Goal: Task Accomplishment & Management: Manage account settings

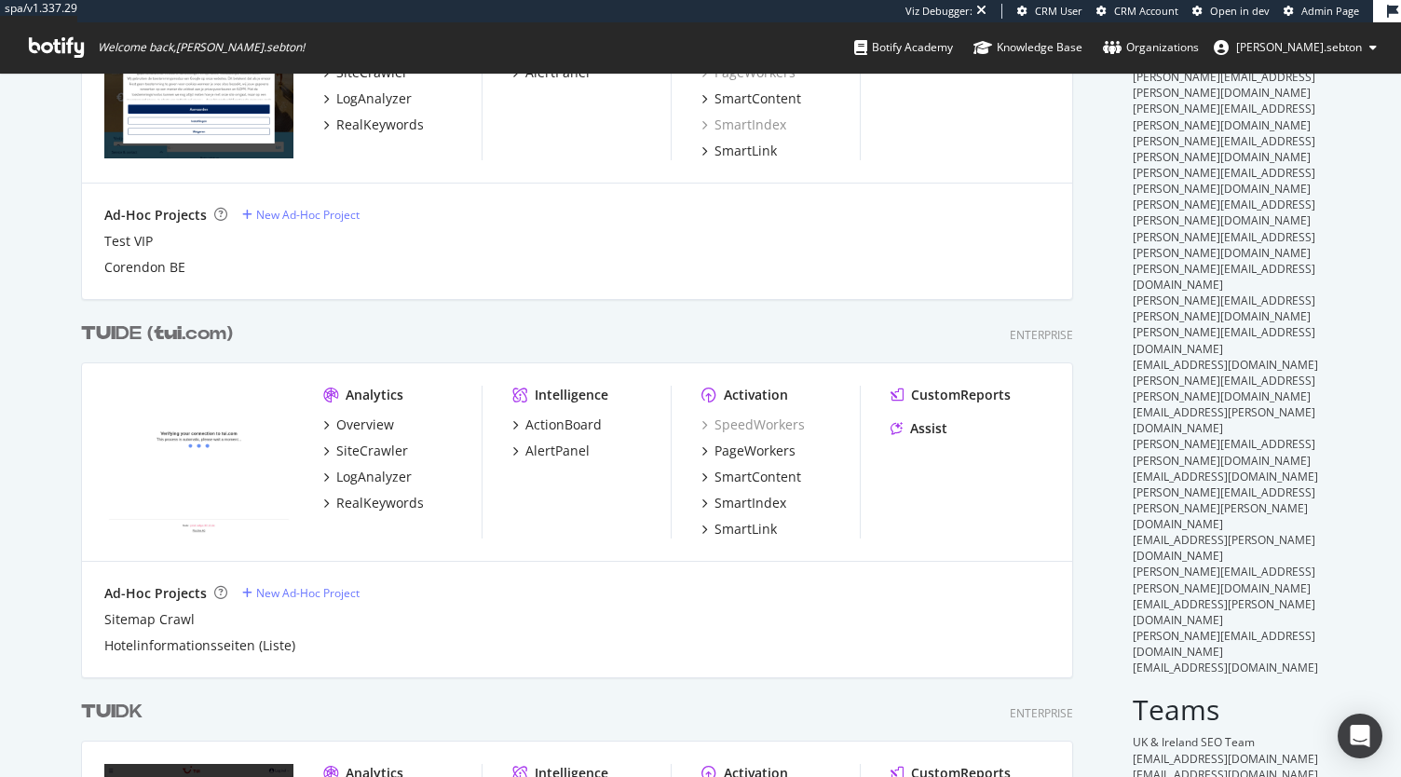
scroll to position [306, 0]
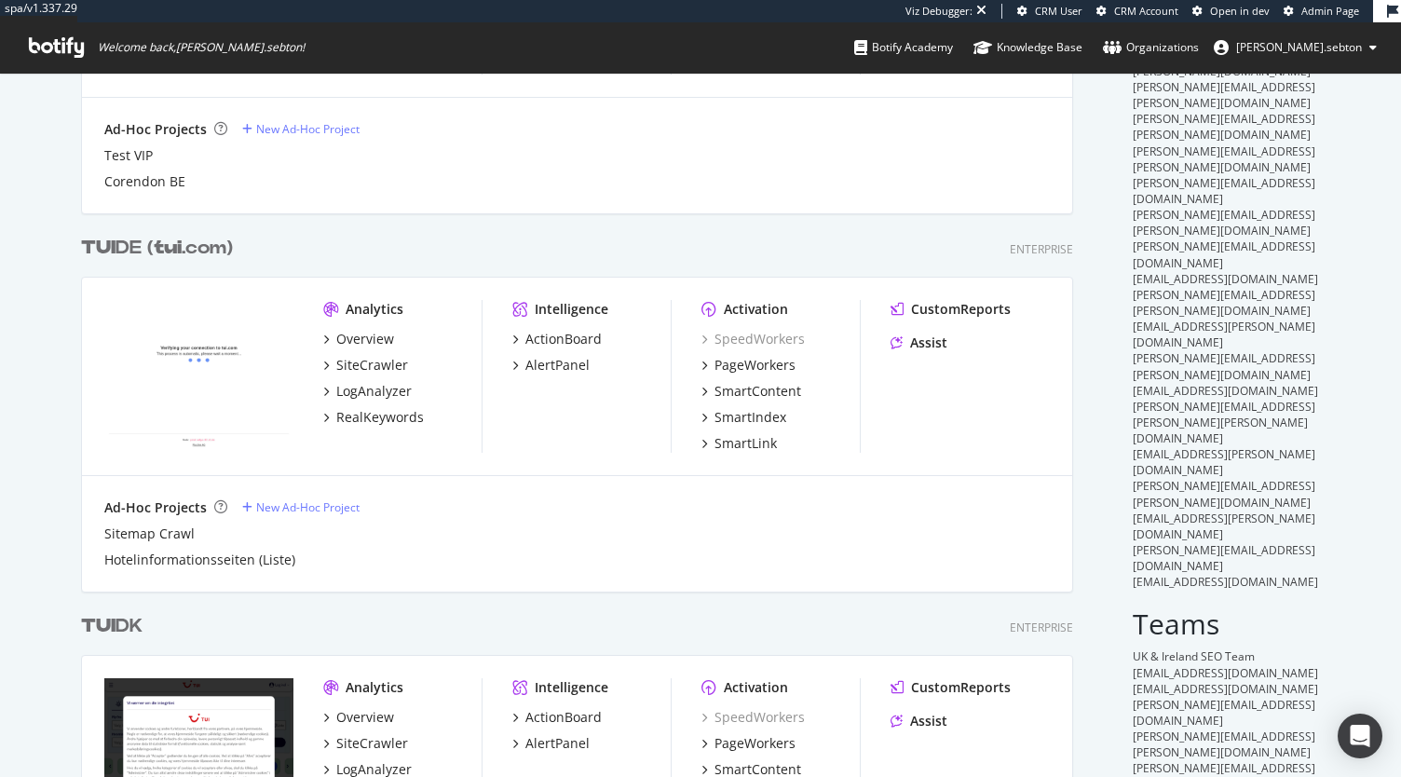
type input "tui"
click at [170, 244] on b "tui" at bounding box center [168, 248] width 28 height 19
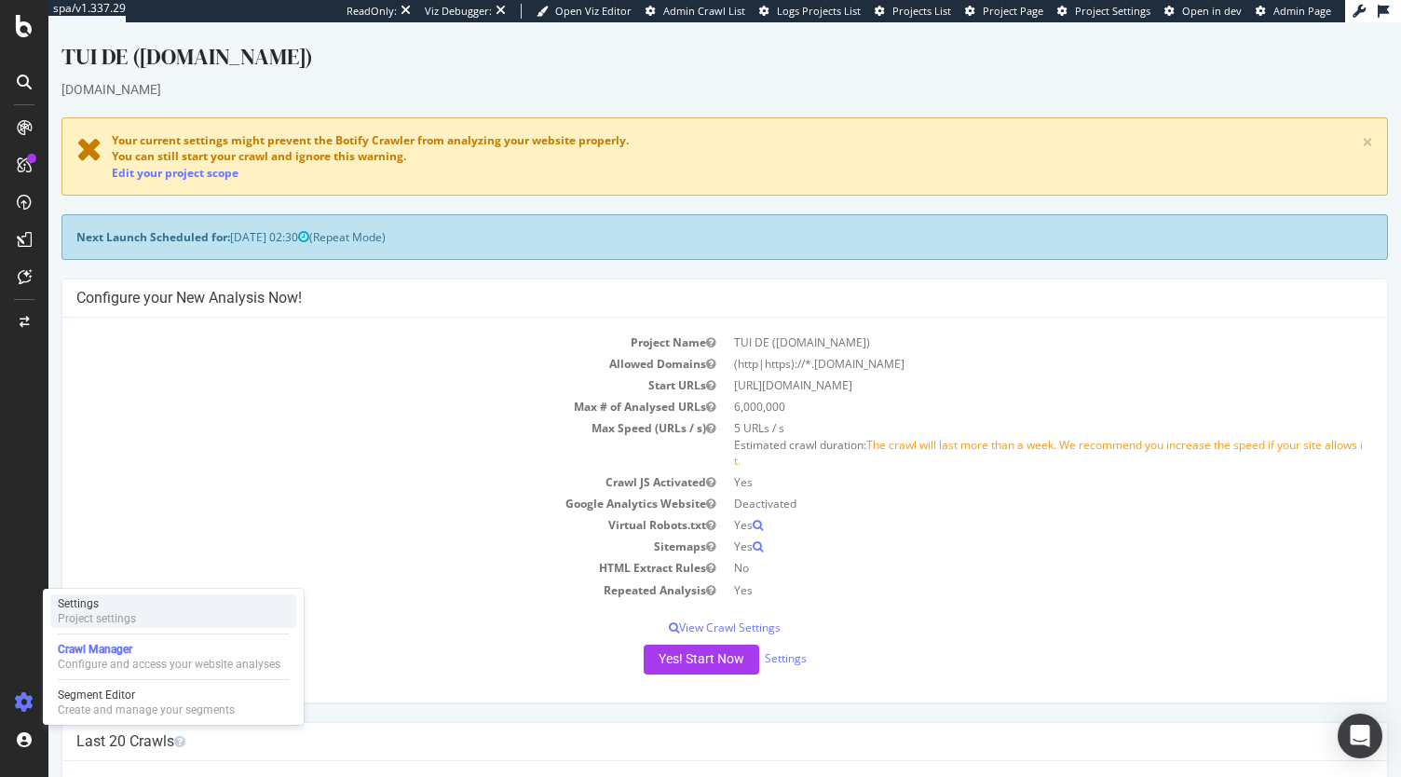
click at [145, 616] on div "Settings Project settings" at bounding box center [173, 611] width 246 height 34
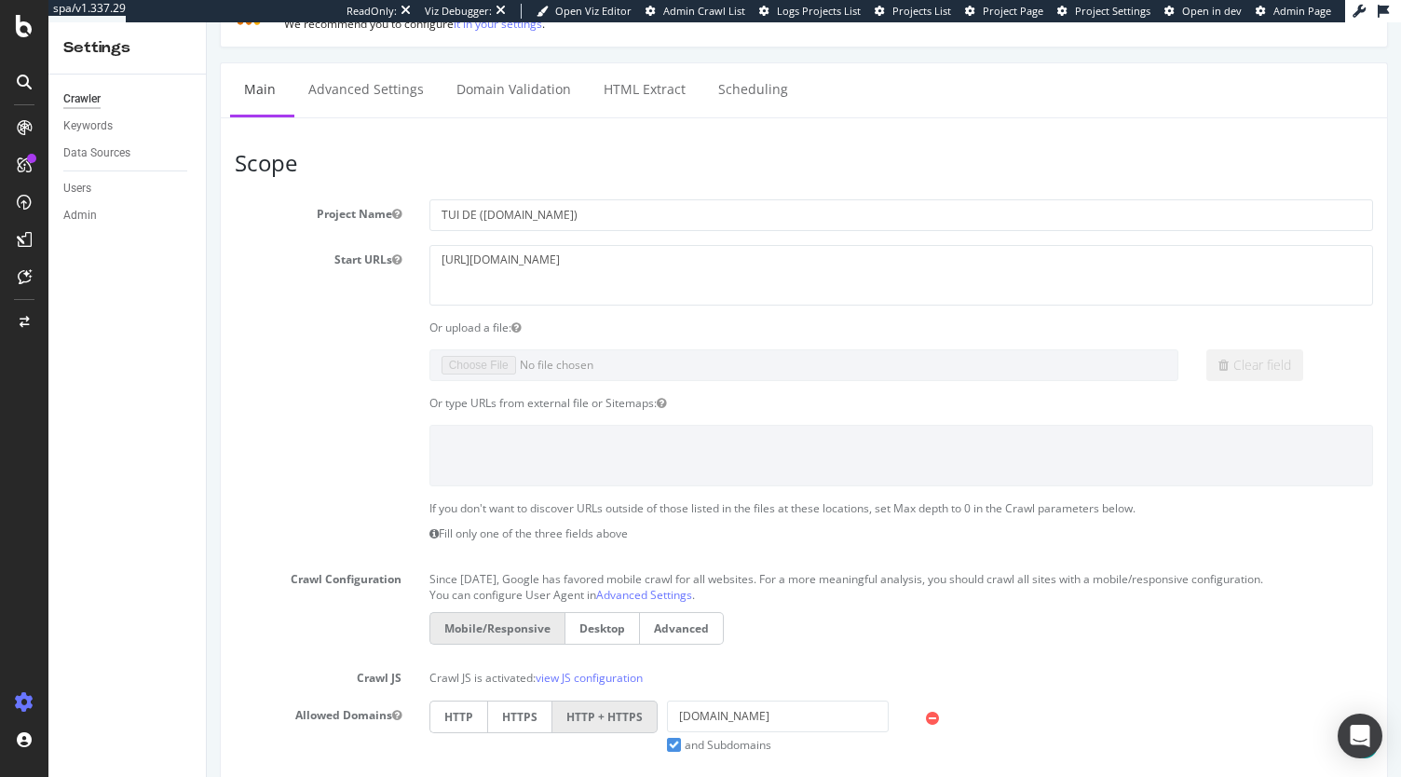
scroll to position [191, 0]
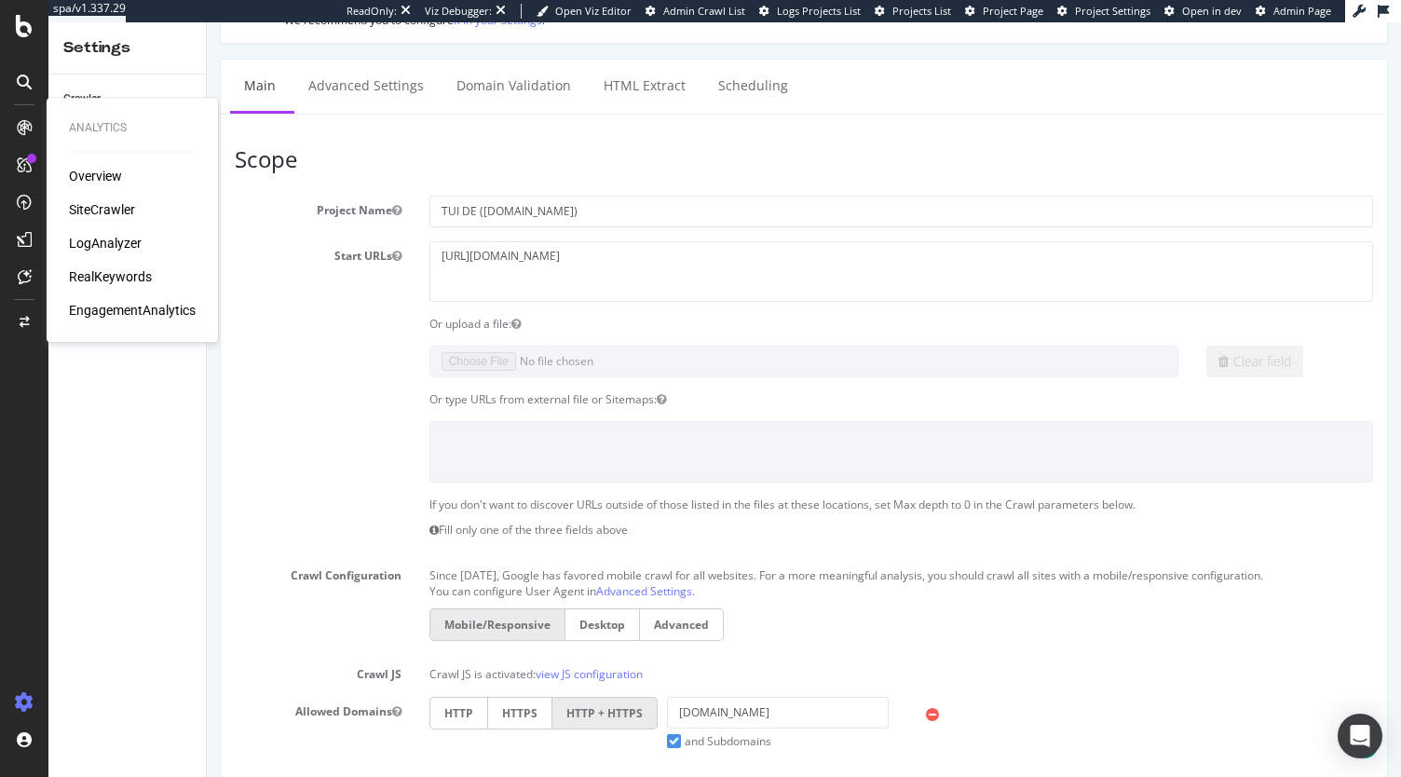
click at [85, 211] on div "SiteCrawler" at bounding box center [102, 209] width 66 height 19
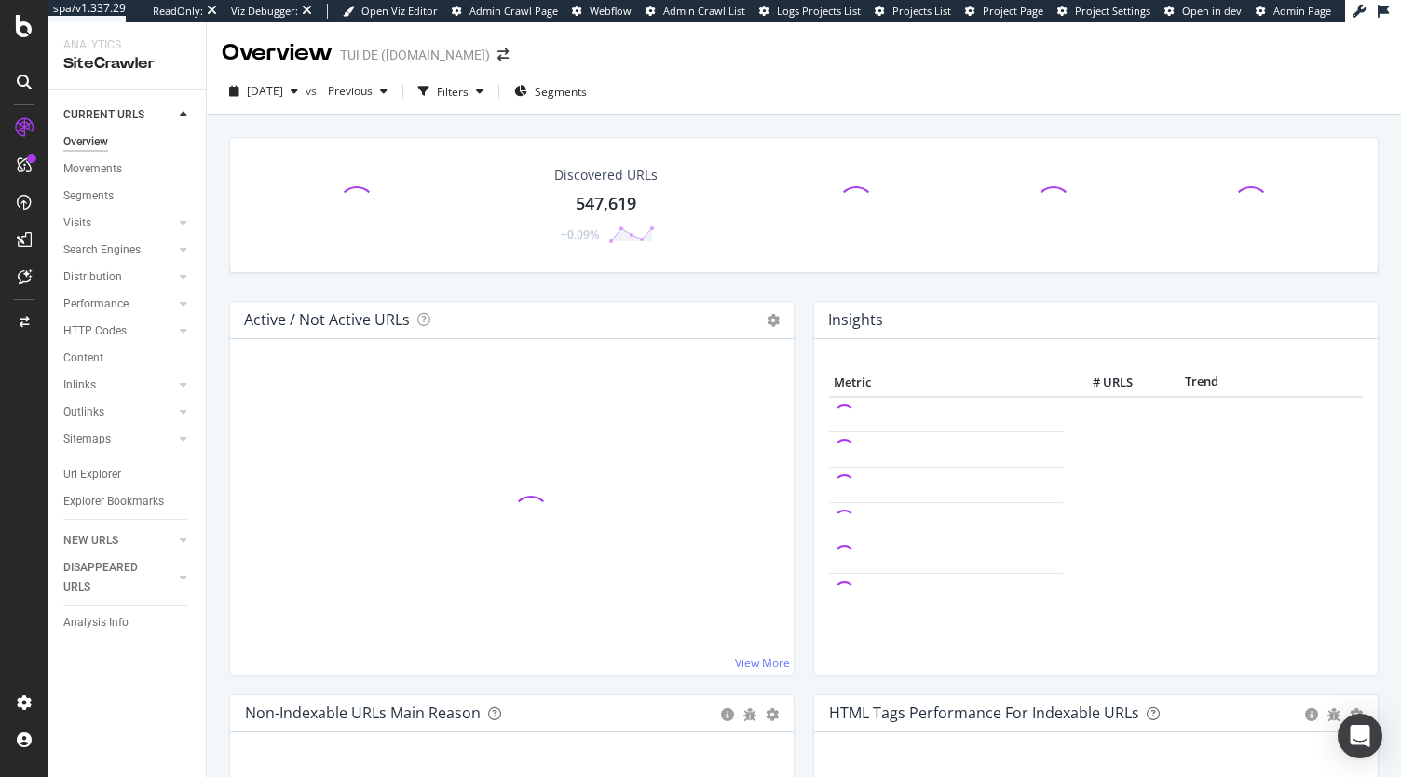
click at [96, 621] on div "Analysis Info" at bounding box center [95, 623] width 65 height 20
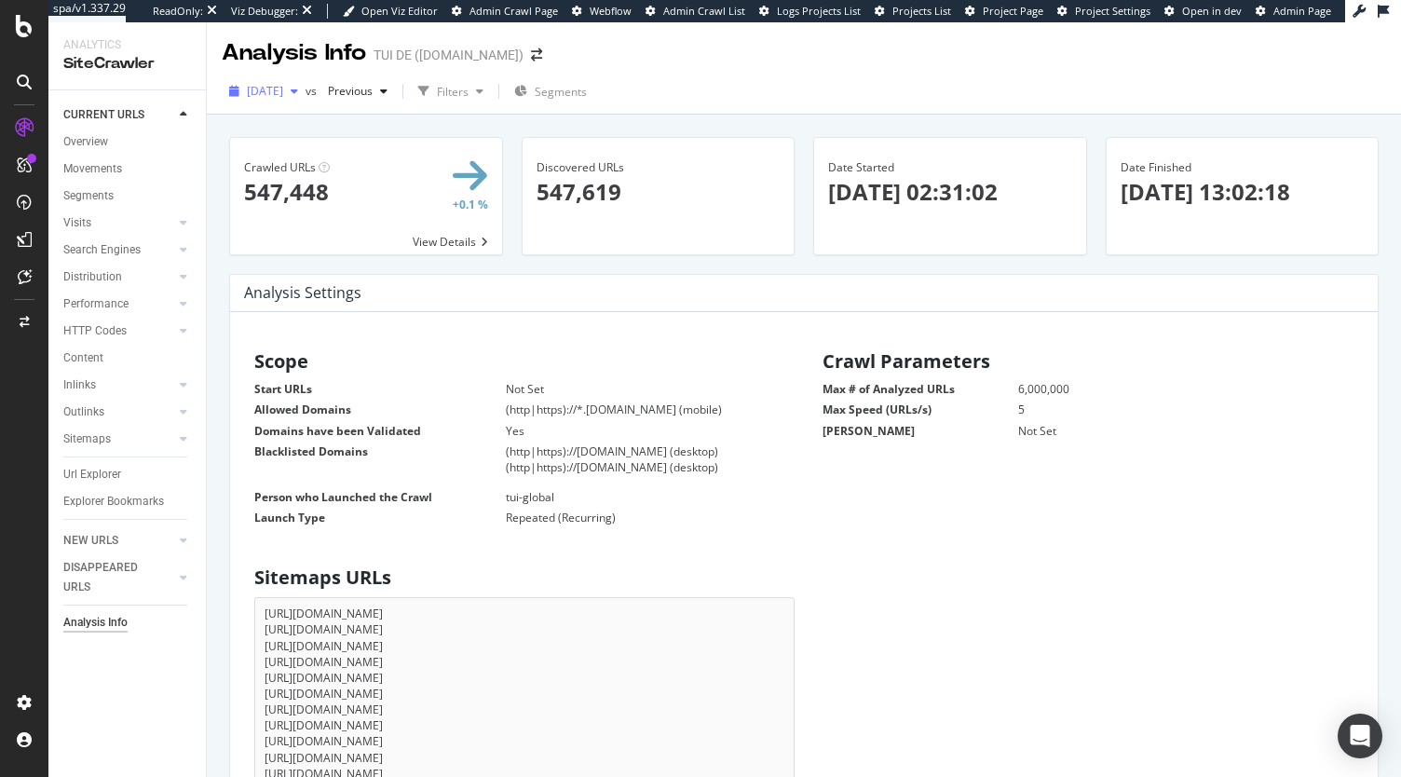
click at [283, 89] on span "2025 Sep. 10th" at bounding box center [265, 91] width 36 height 16
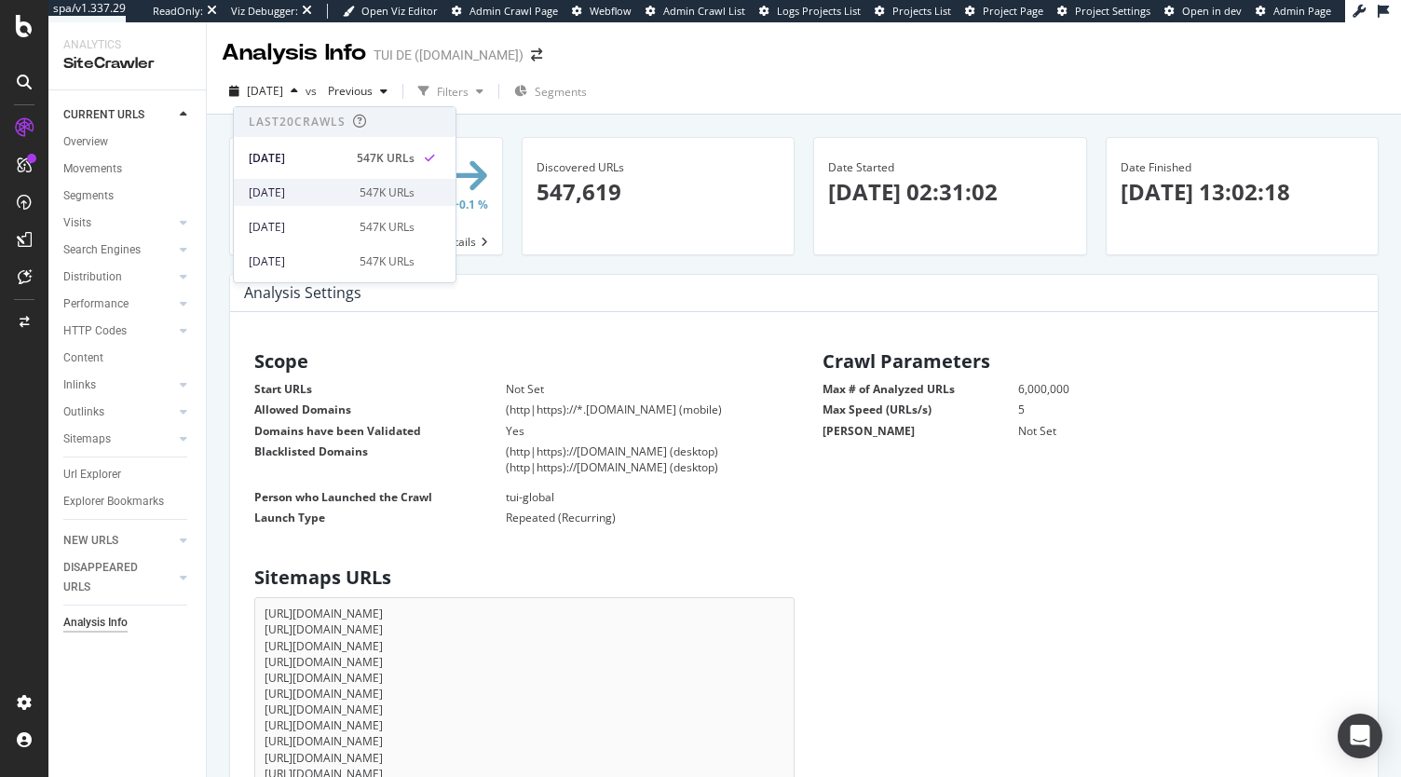
click at [349, 197] on div "2025 Sep. 8th 547K URLs" at bounding box center [332, 192] width 166 height 17
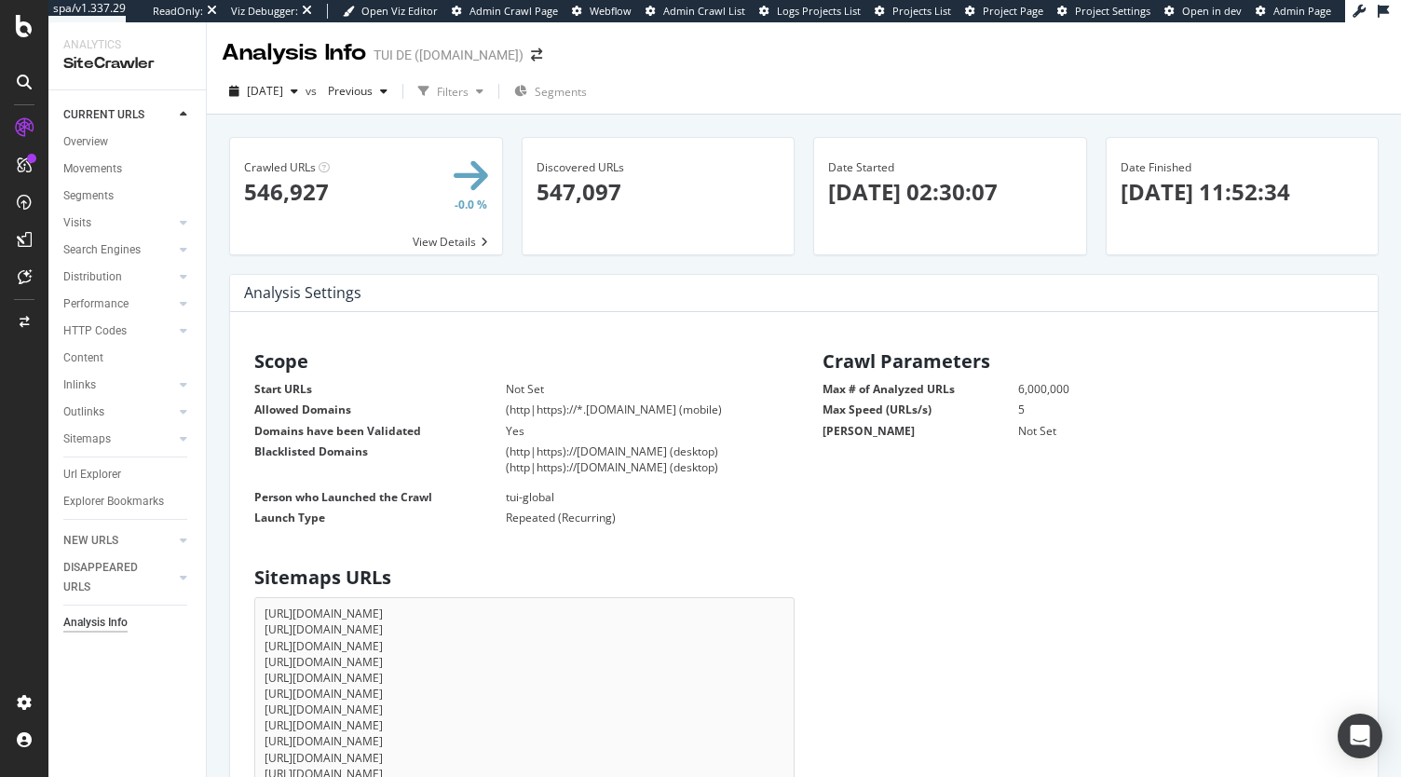
drag, startPoint x: 537, startPoint y: 389, endPoint x: 419, endPoint y: 365, distance: 119.9
click at [419, 365] on div "Scope Start URLs Not Set Allowed Domains (http|https)://*.tui.com (mobile) Doma…" at bounding box center [520, 436] width 568 height 188
click at [667, 489] on dd "tui-global" at bounding box center [622, 497] width 326 height 16
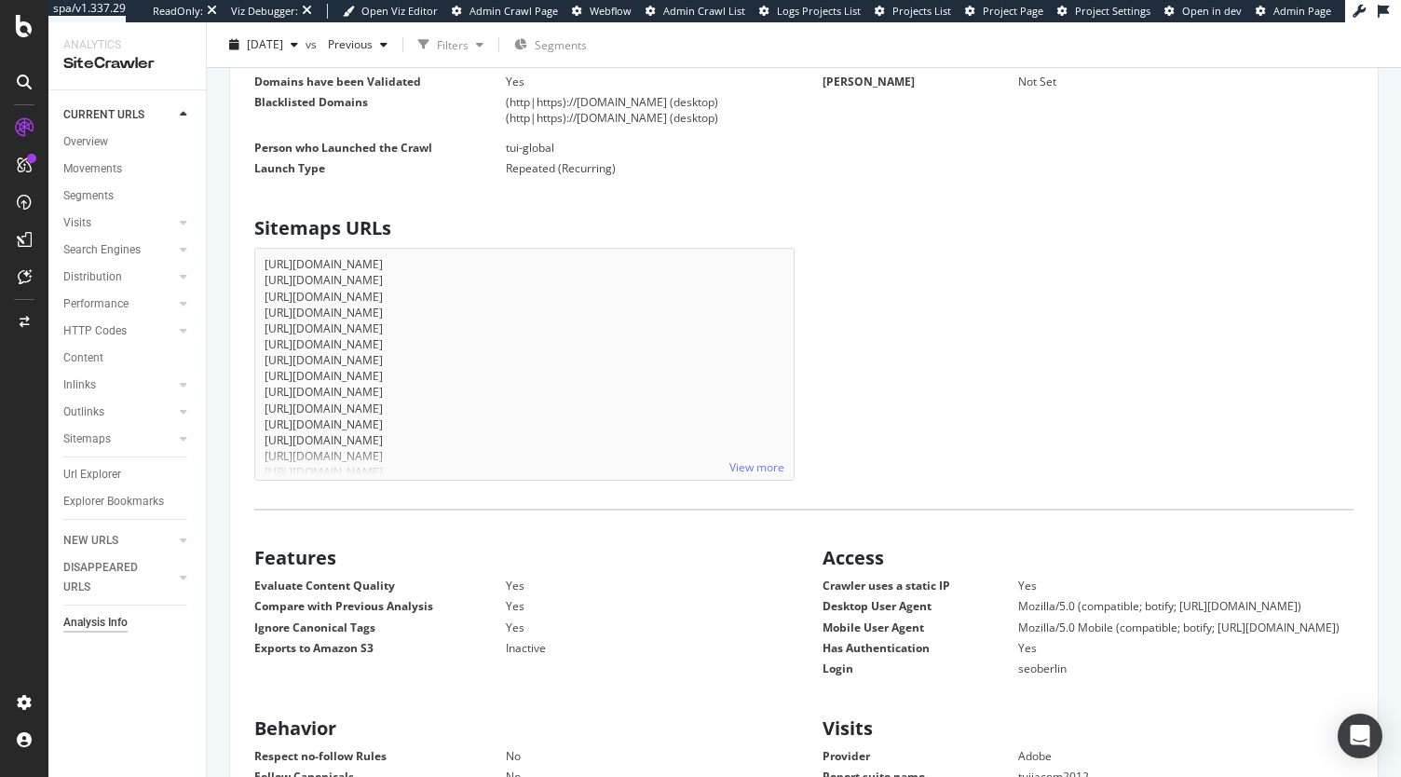
scroll to position [315, 0]
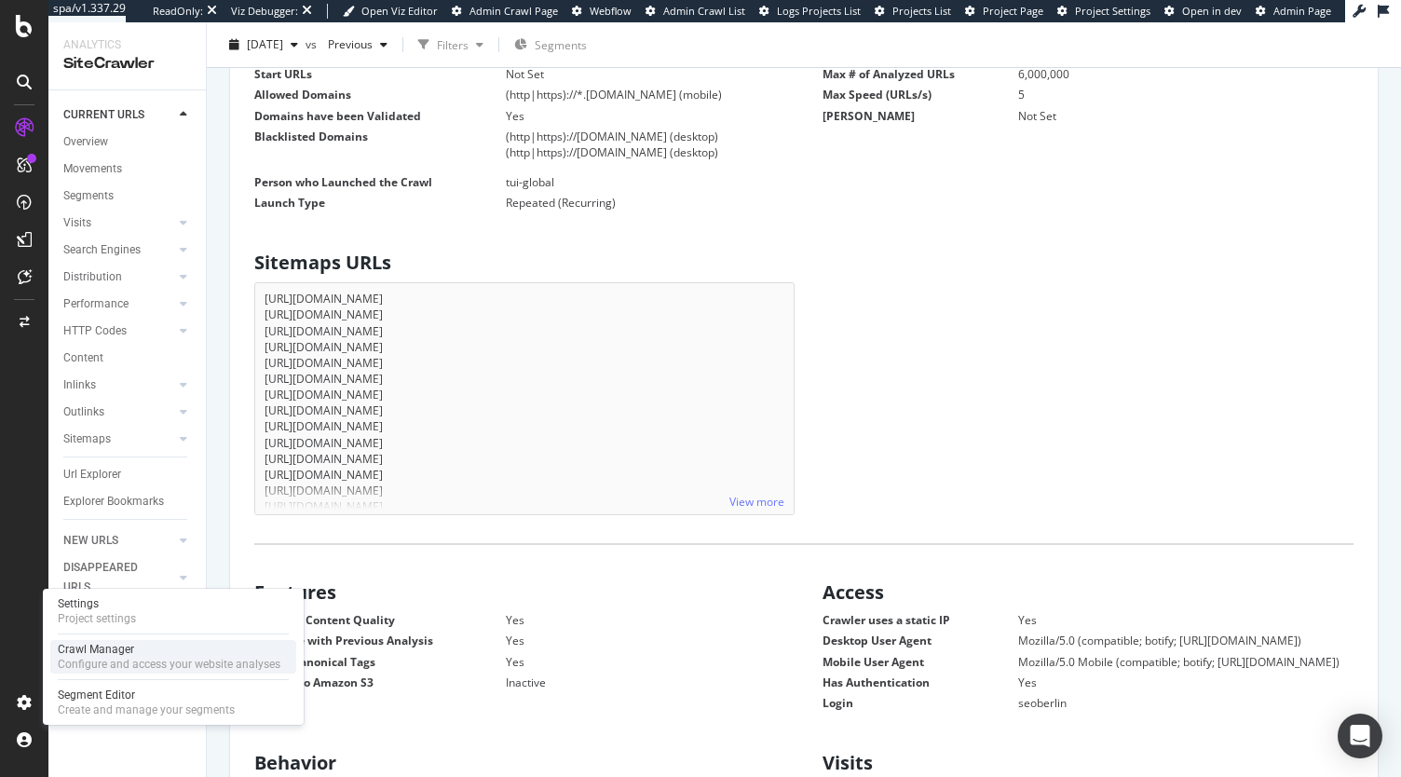
click at [105, 661] on div "Configure and access your website analyses" at bounding box center [169, 664] width 223 height 15
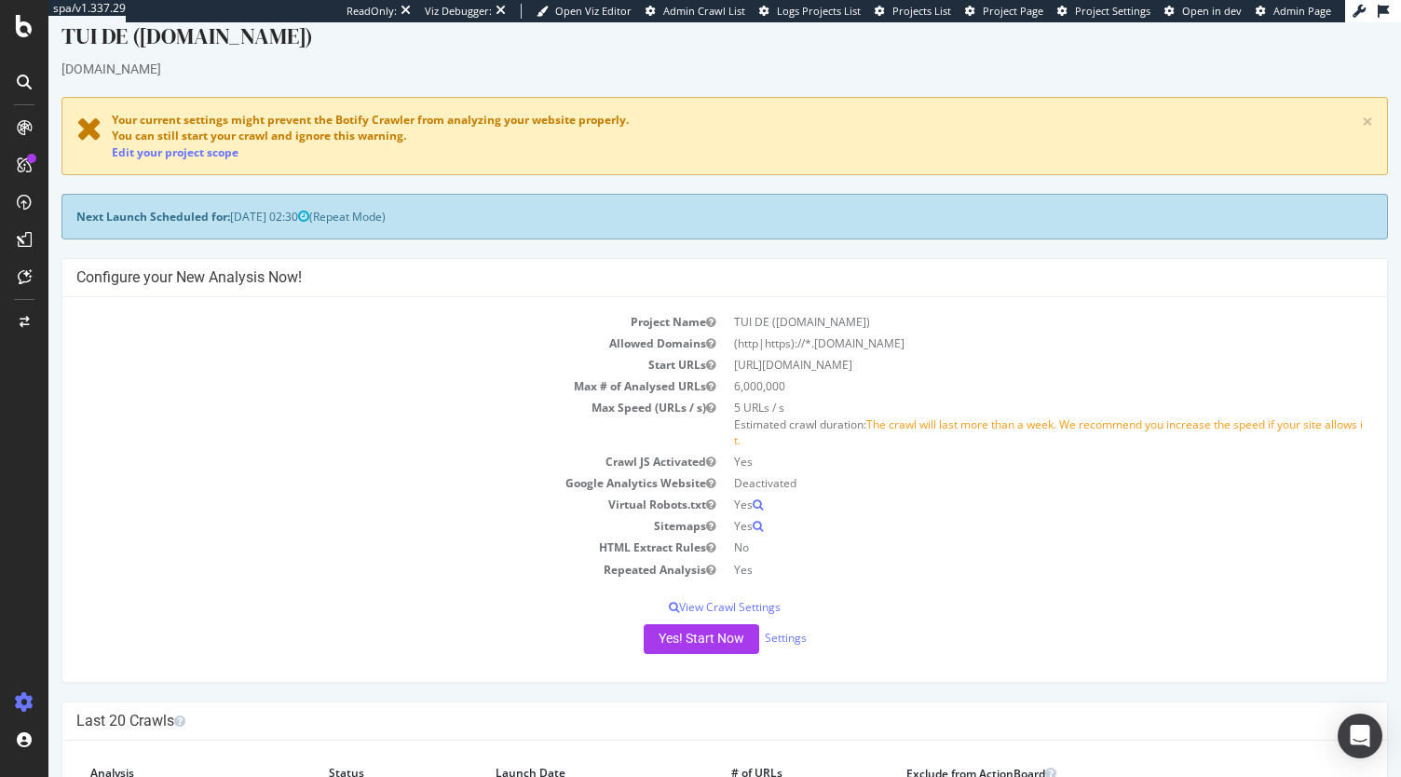
scroll to position [23, 0]
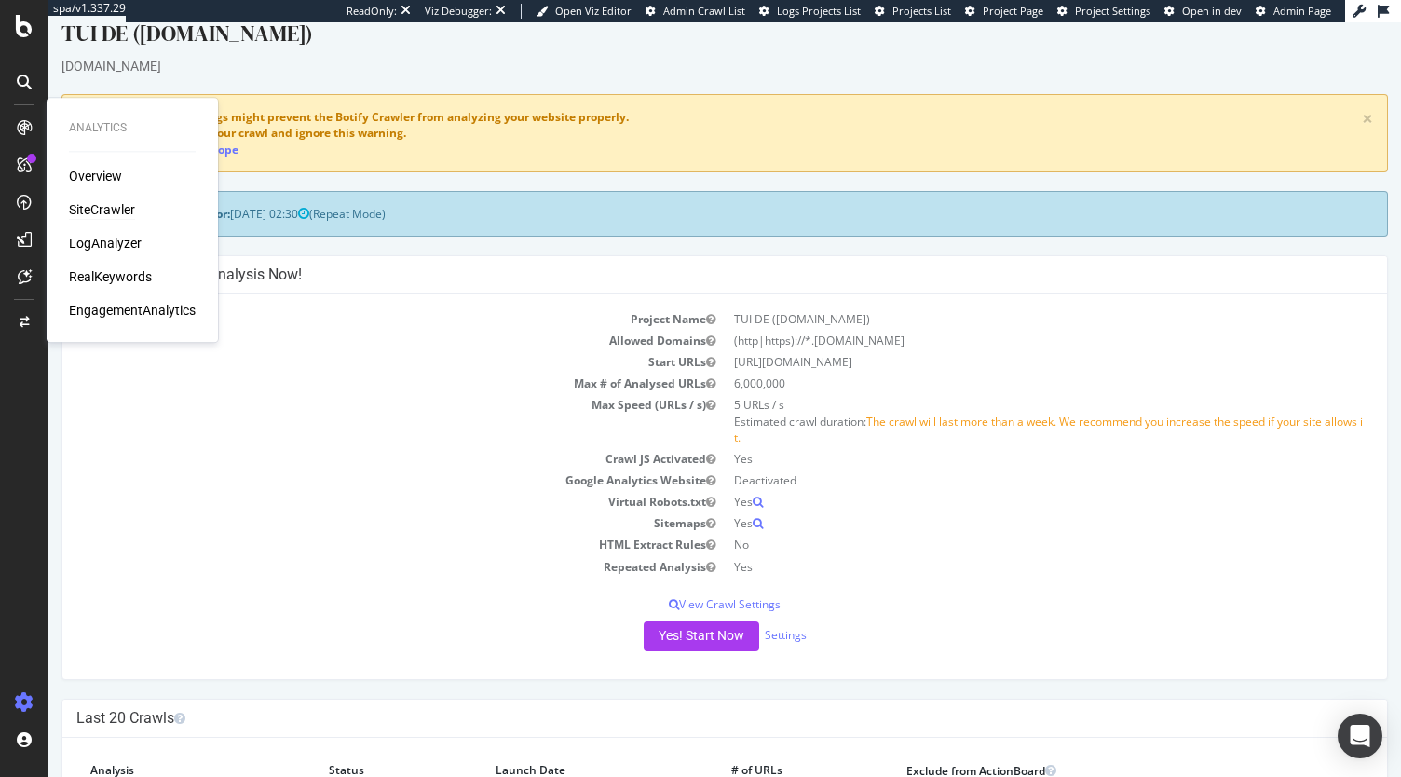
click at [104, 206] on div "SiteCrawler" at bounding box center [102, 209] width 66 height 19
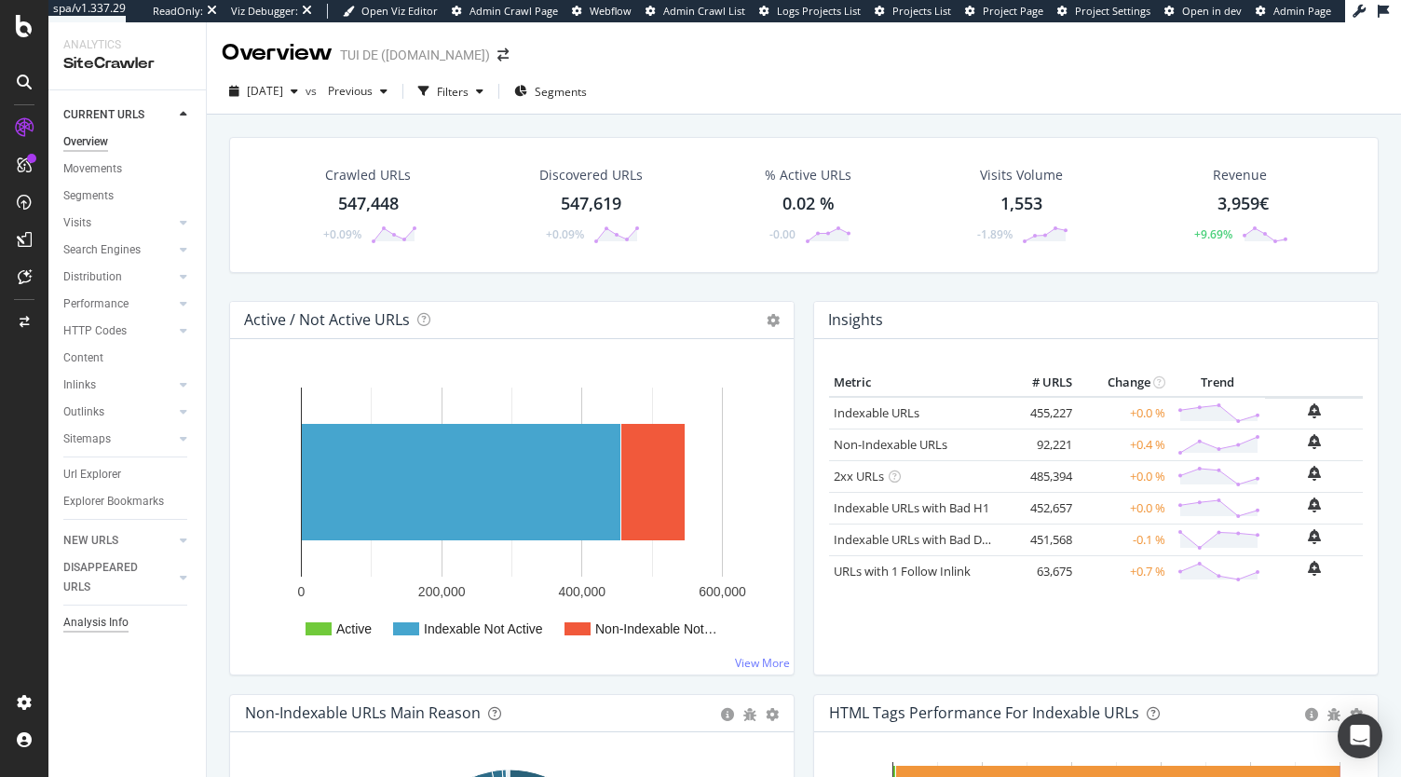
click at [109, 627] on div "Analysis Info" at bounding box center [95, 623] width 65 height 20
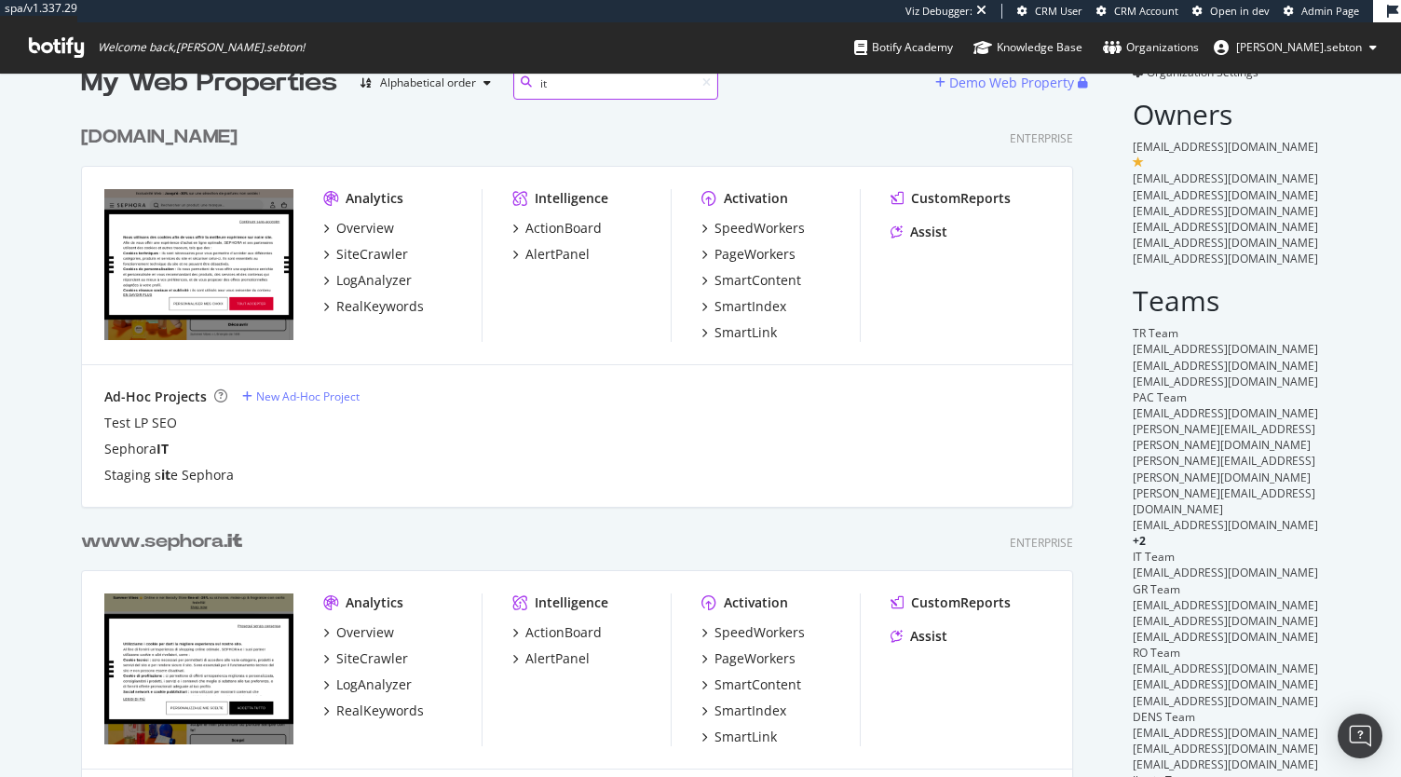
scroll to position [42, 0]
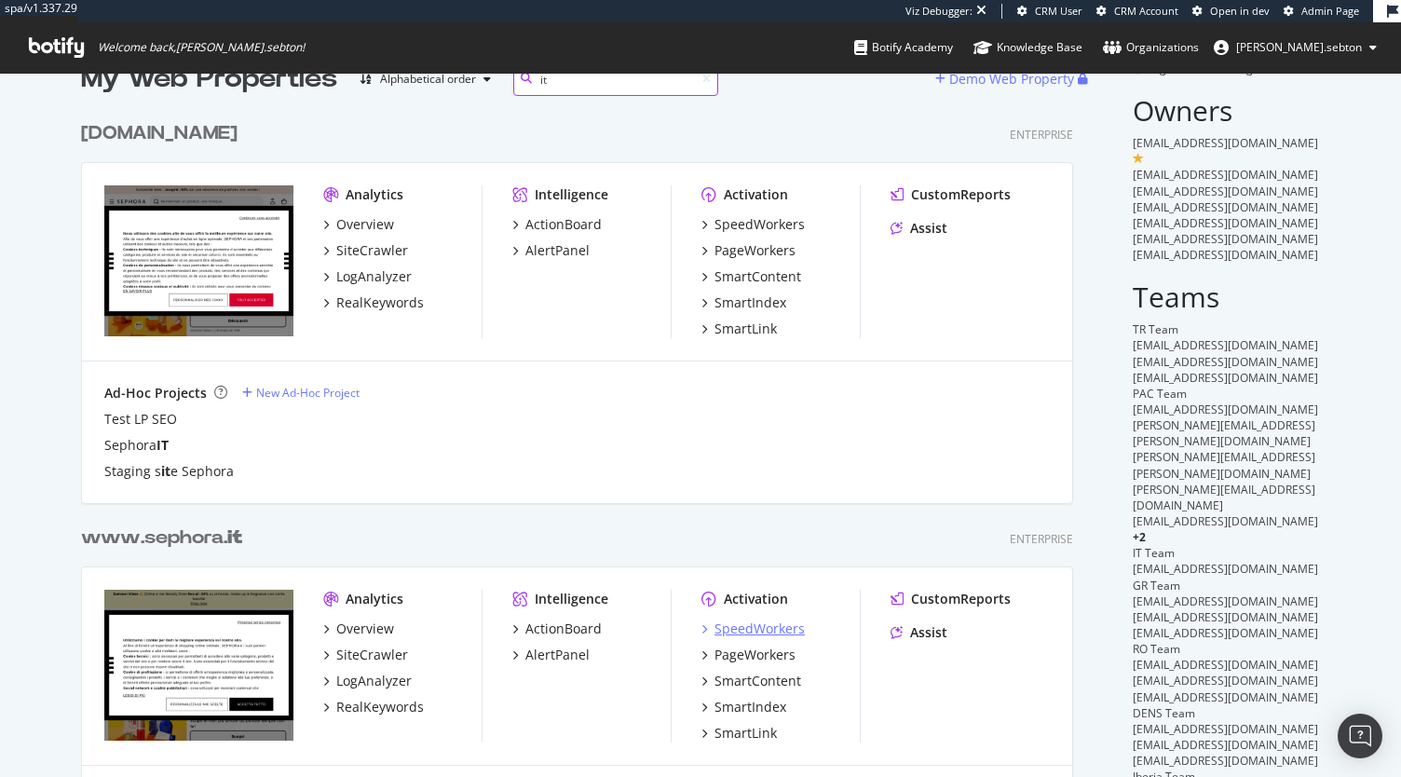
type input "it"
click at [739, 634] on div "SpeedWorkers" at bounding box center [760, 629] width 90 height 19
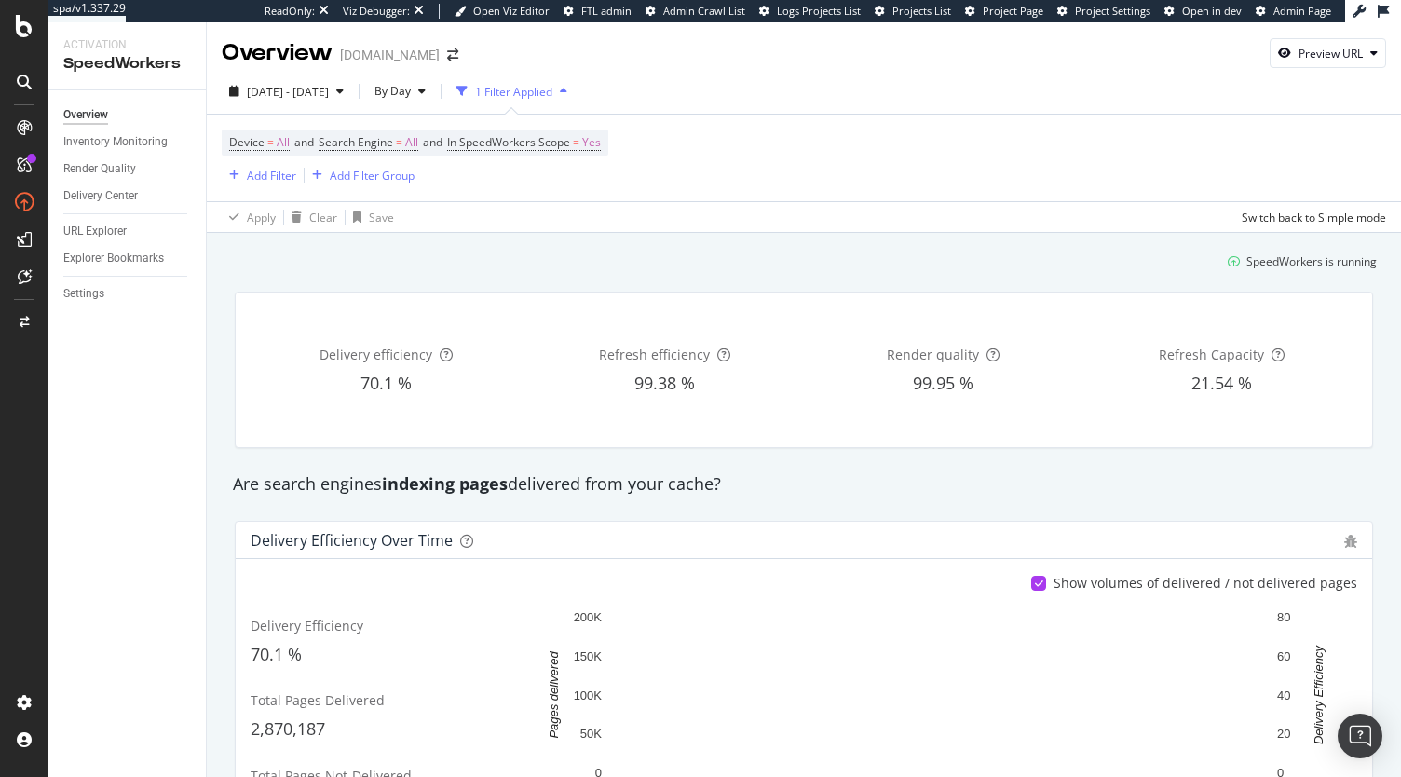
scroll to position [135, 0]
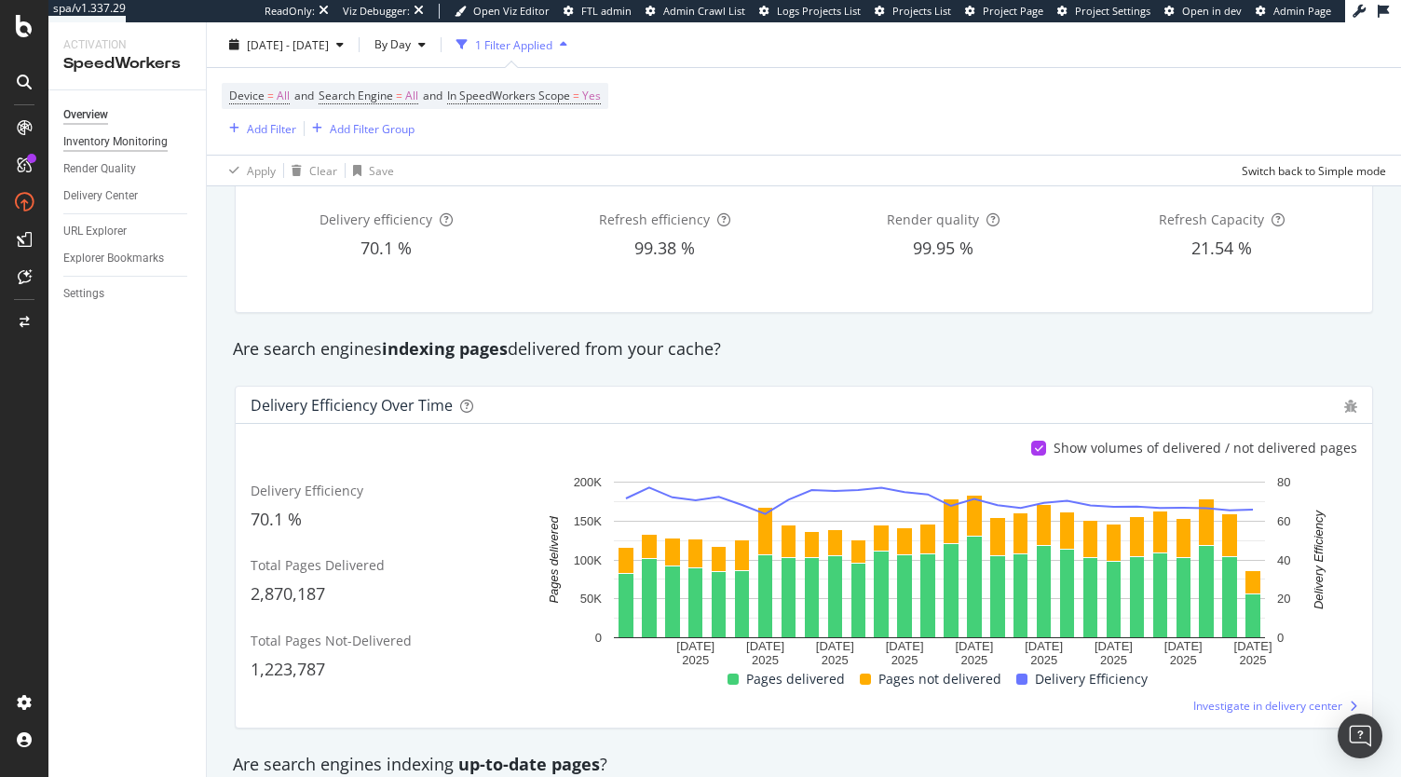
click at [121, 147] on div "Inventory Monitoring" at bounding box center [115, 142] width 104 height 20
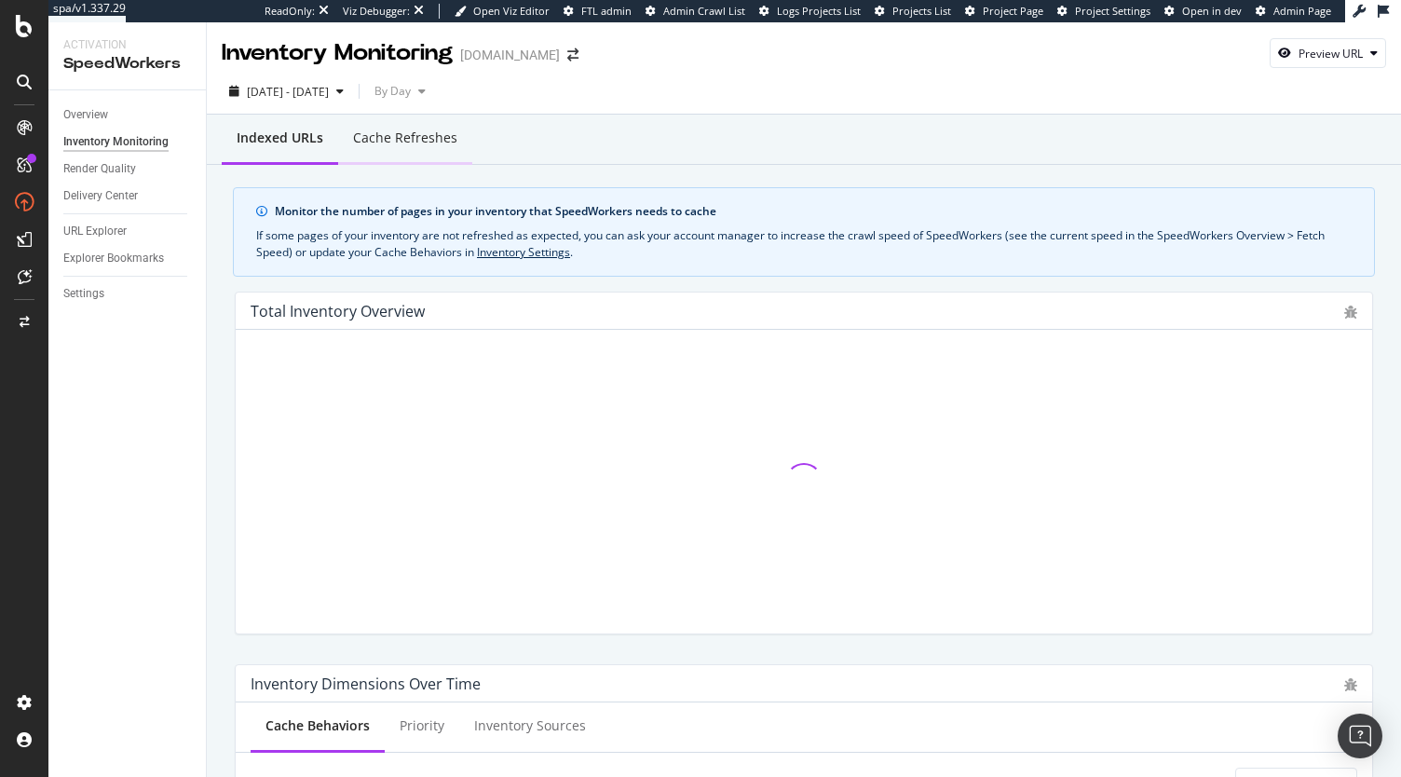
click at [391, 144] on div "Cache refreshes" at bounding box center [405, 138] width 104 height 19
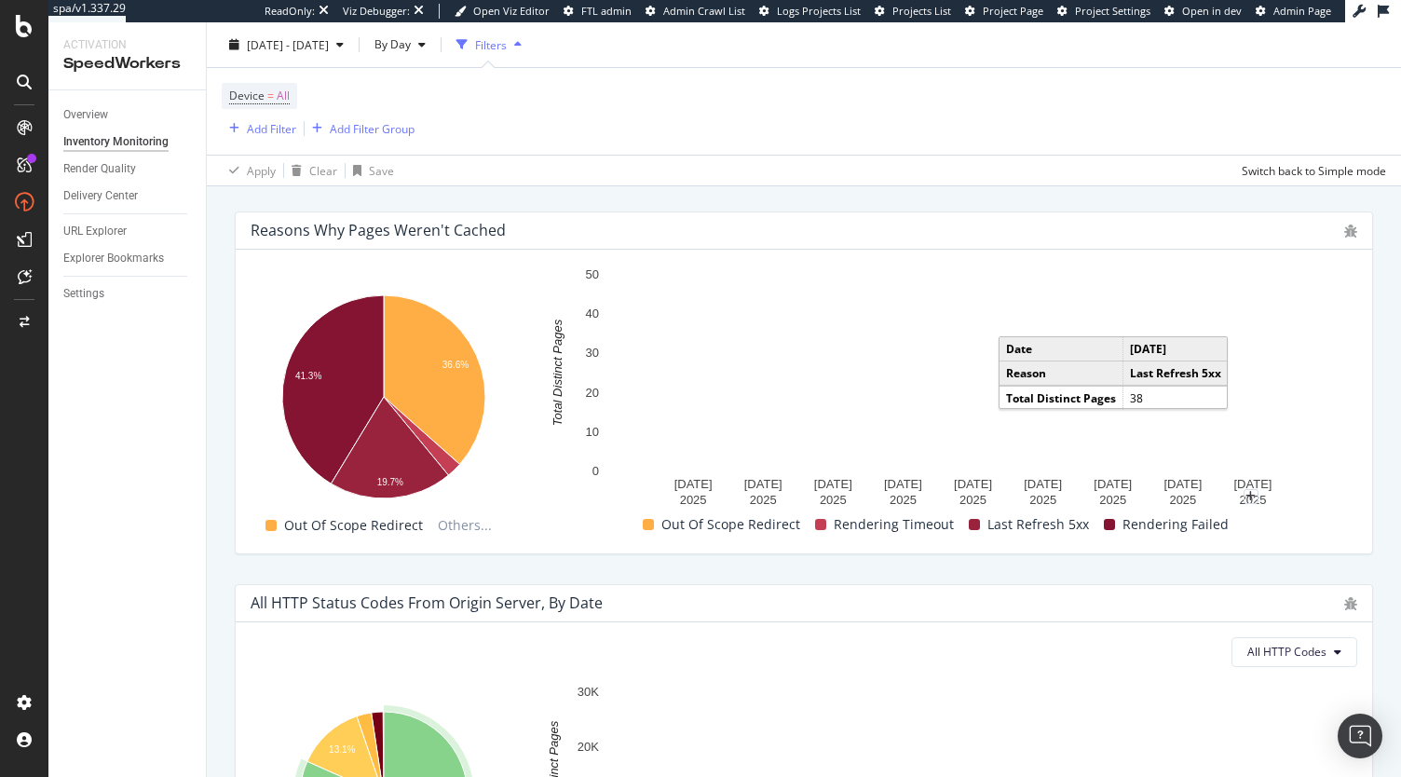
scroll to position [1125, 0]
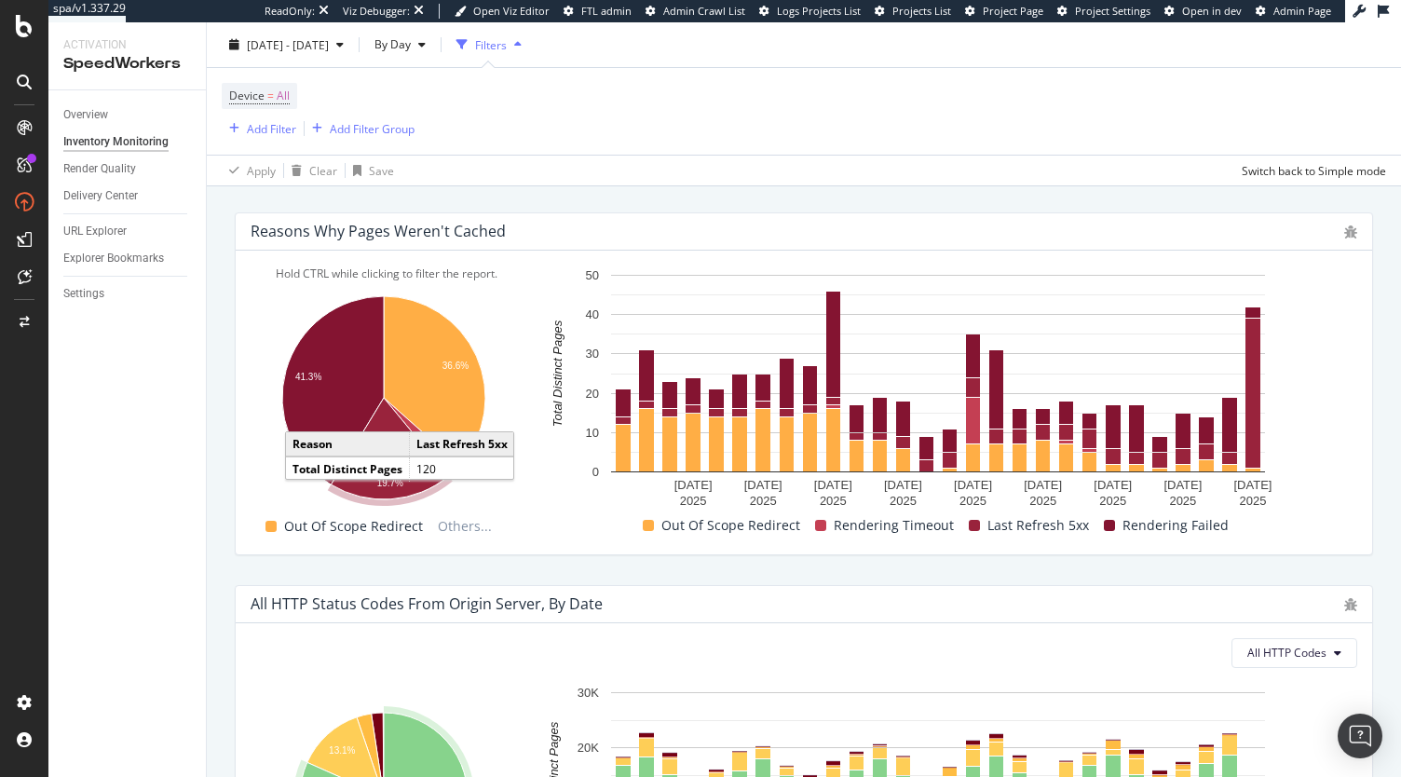
click at [386, 474] on icon "A chart." at bounding box center [389, 449] width 117 height 102
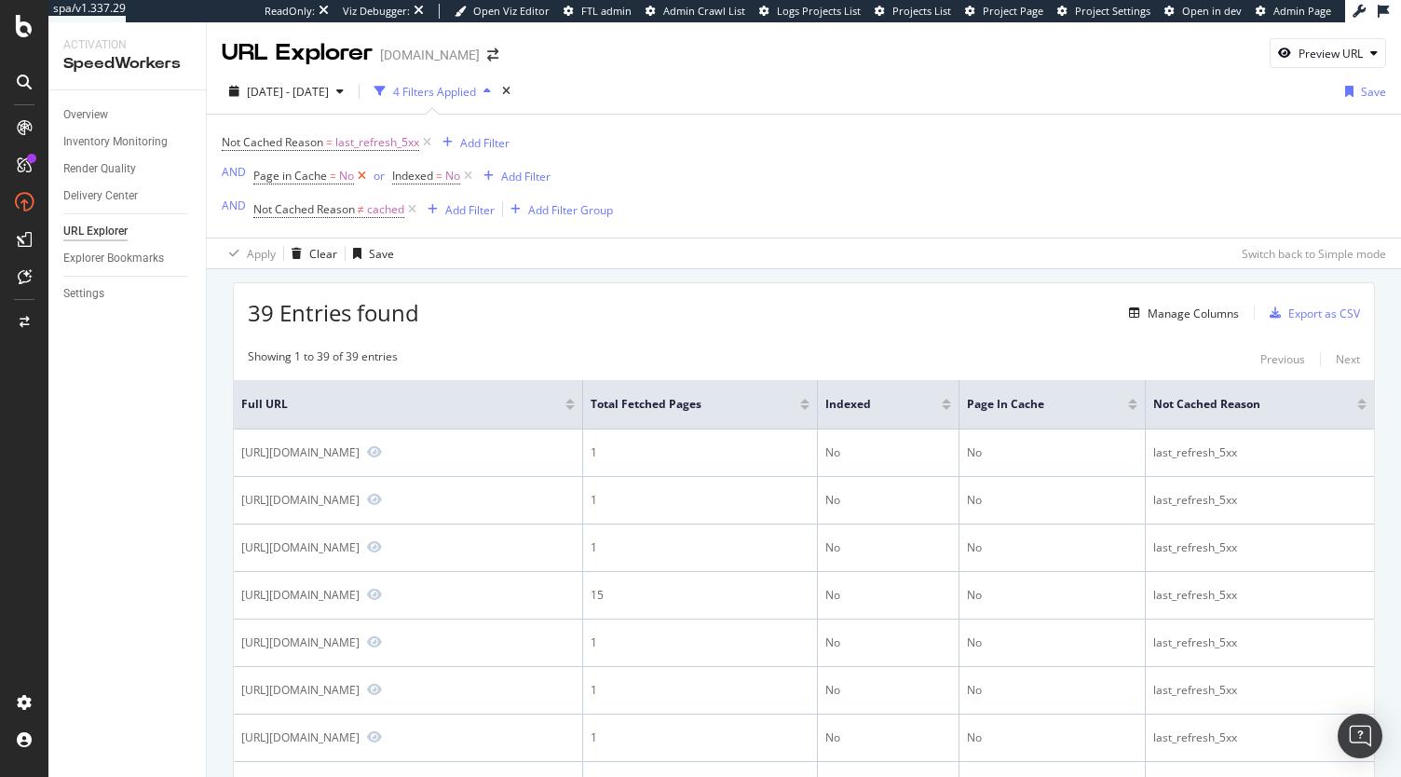
click at [361, 181] on icon at bounding box center [362, 176] width 16 height 19
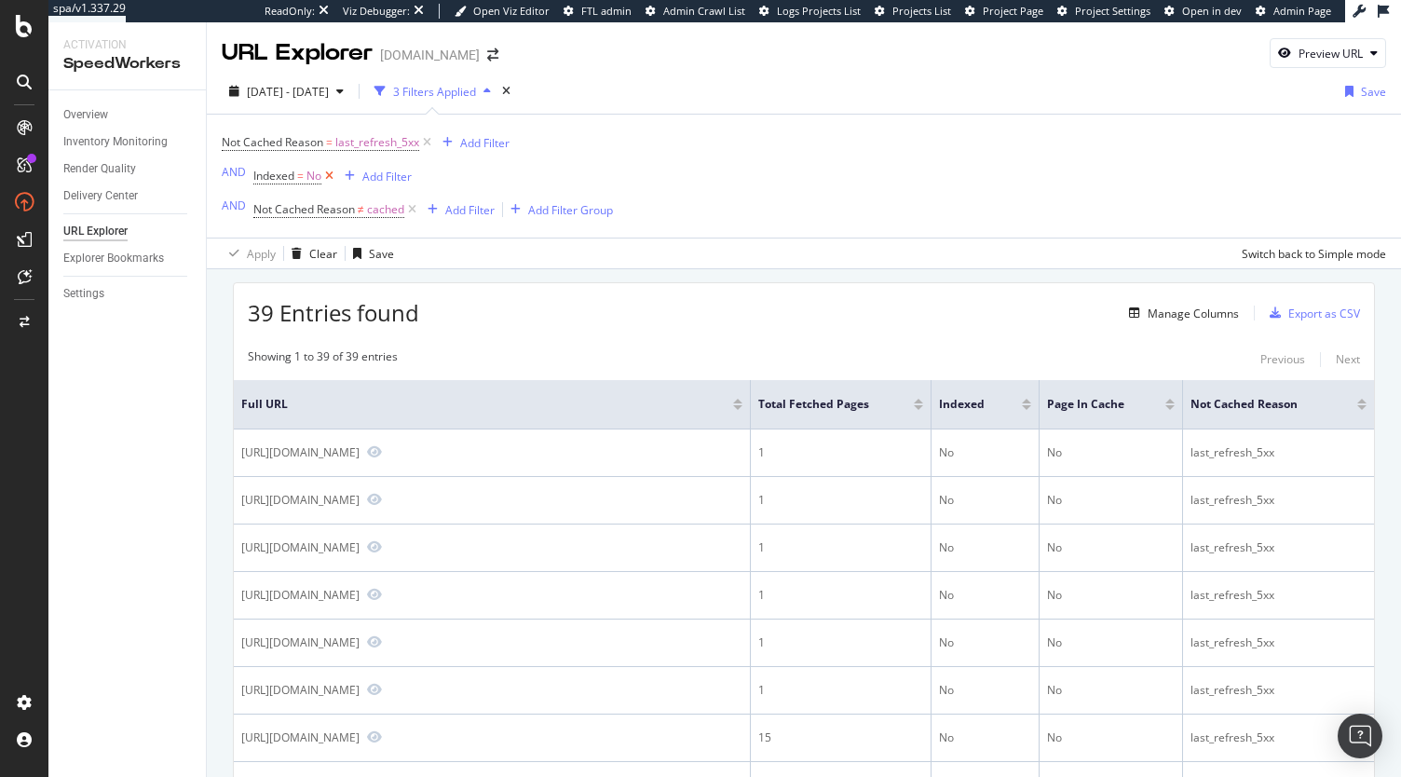
click at [330, 181] on icon at bounding box center [329, 176] width 16 height 19
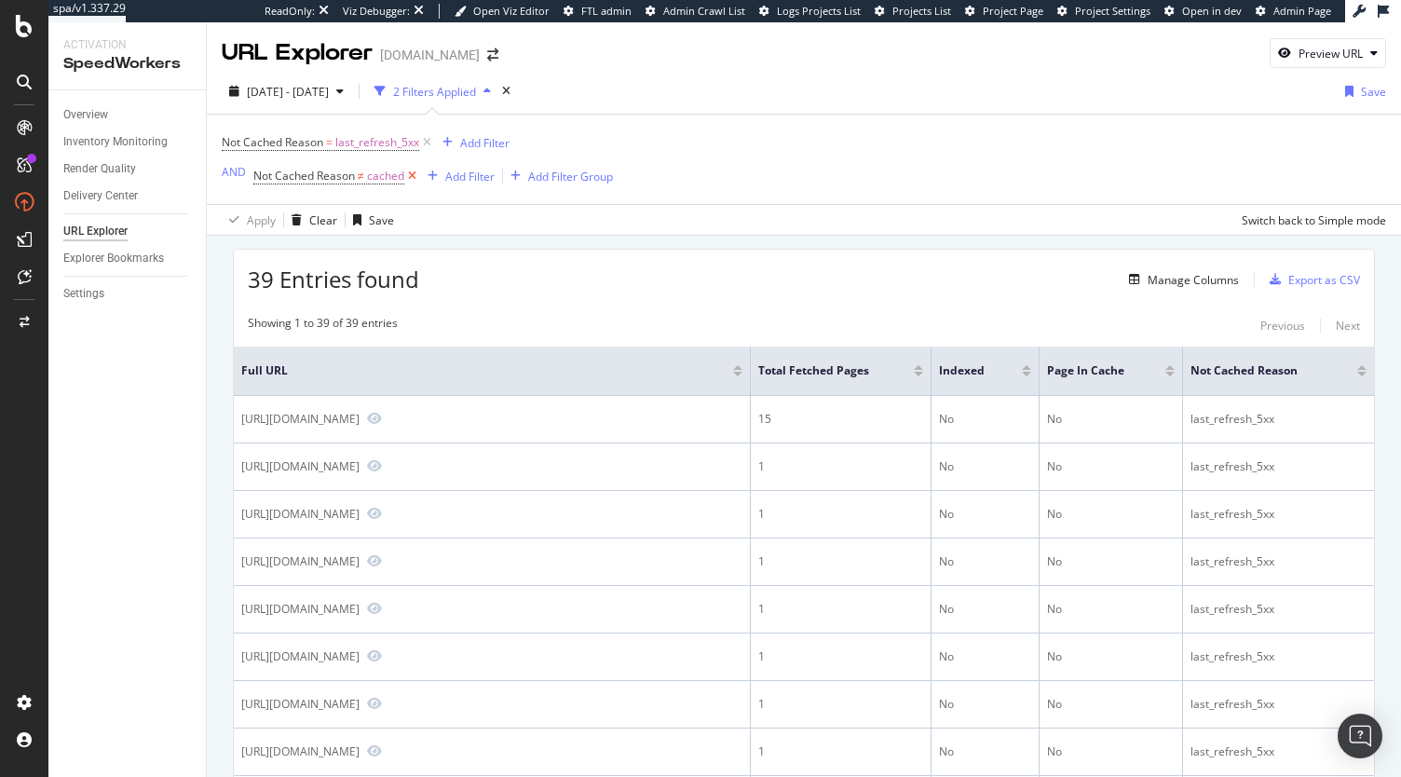
click at [415, 185] on icon at bounding box center [412, 176] width 16 height 19
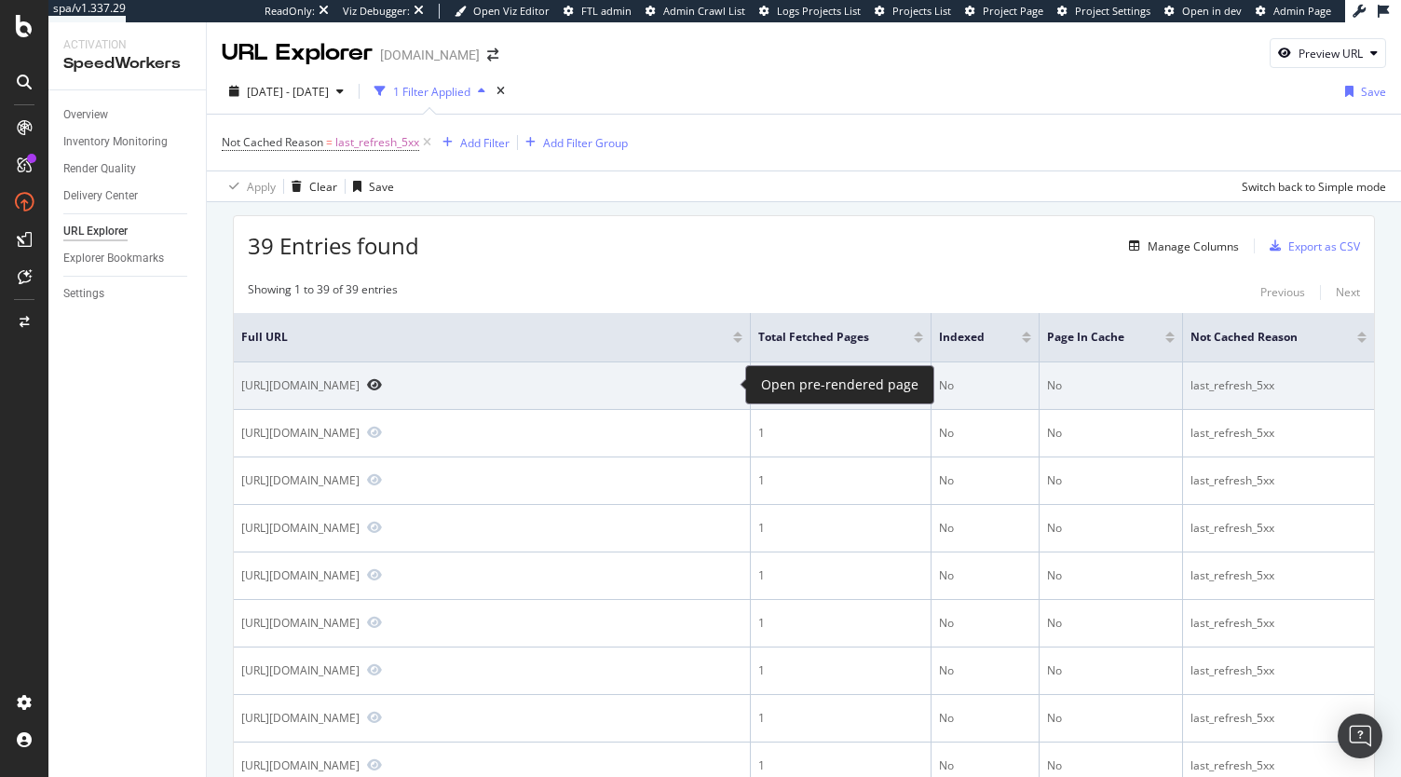
click at [382, 378] on icon "Preview https://www.sephora.it/p/re-plasty-profiller-siero---siero-all-acido-ia…" at bounding box center [374, 384] width 15 height 13
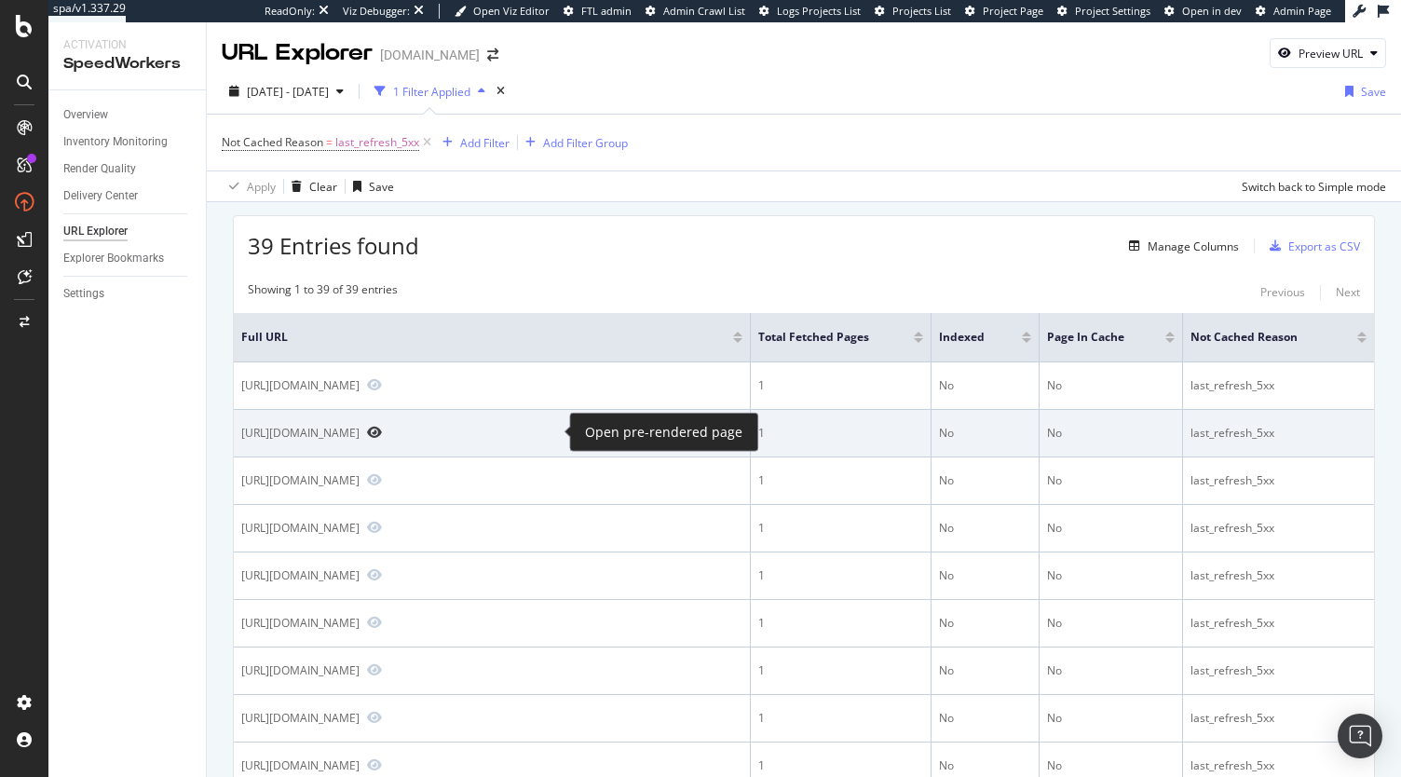
click at [382, 430] on icon "Preview https://www.sephora.it/singles-day/promozioni/?page=52" at bounding box center [374, 432] width 15 height 13
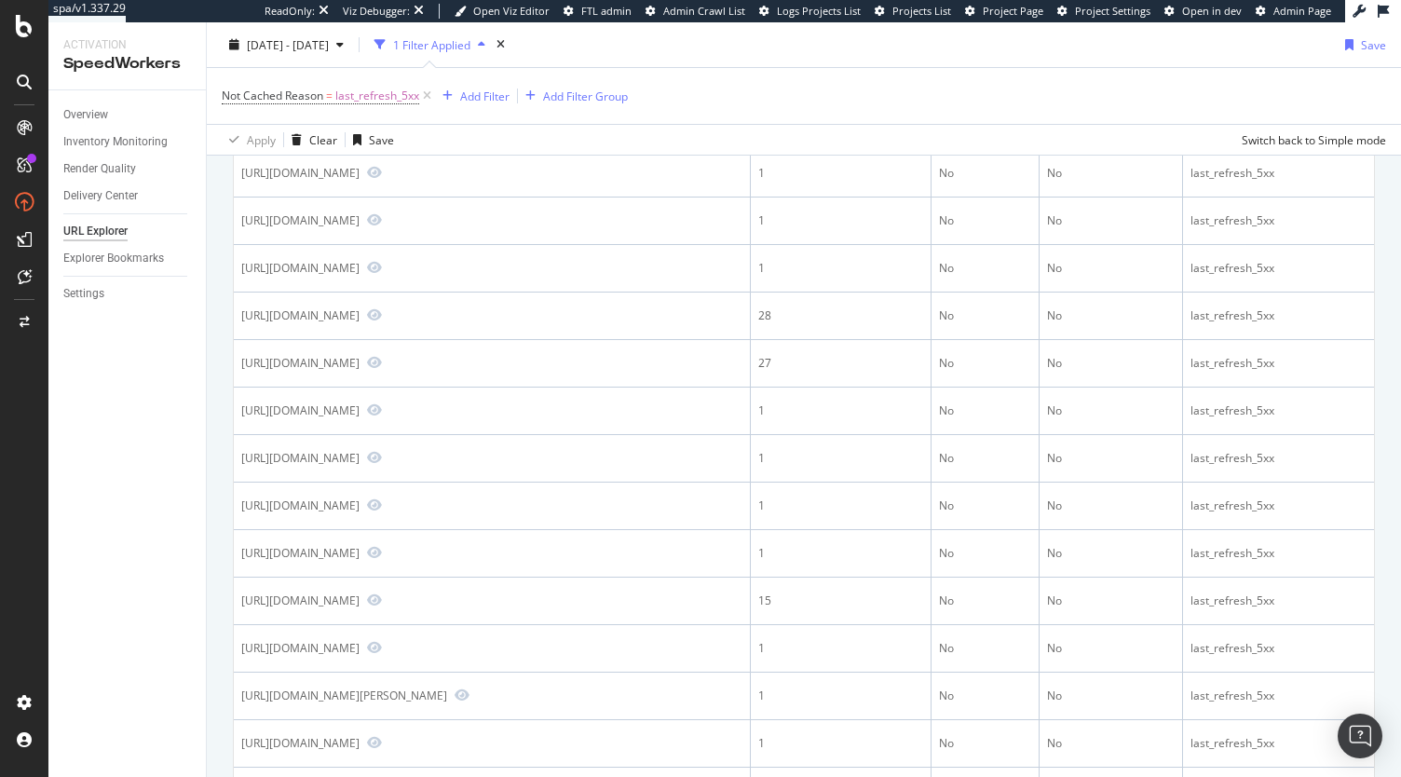
scroll to position [592, 0]
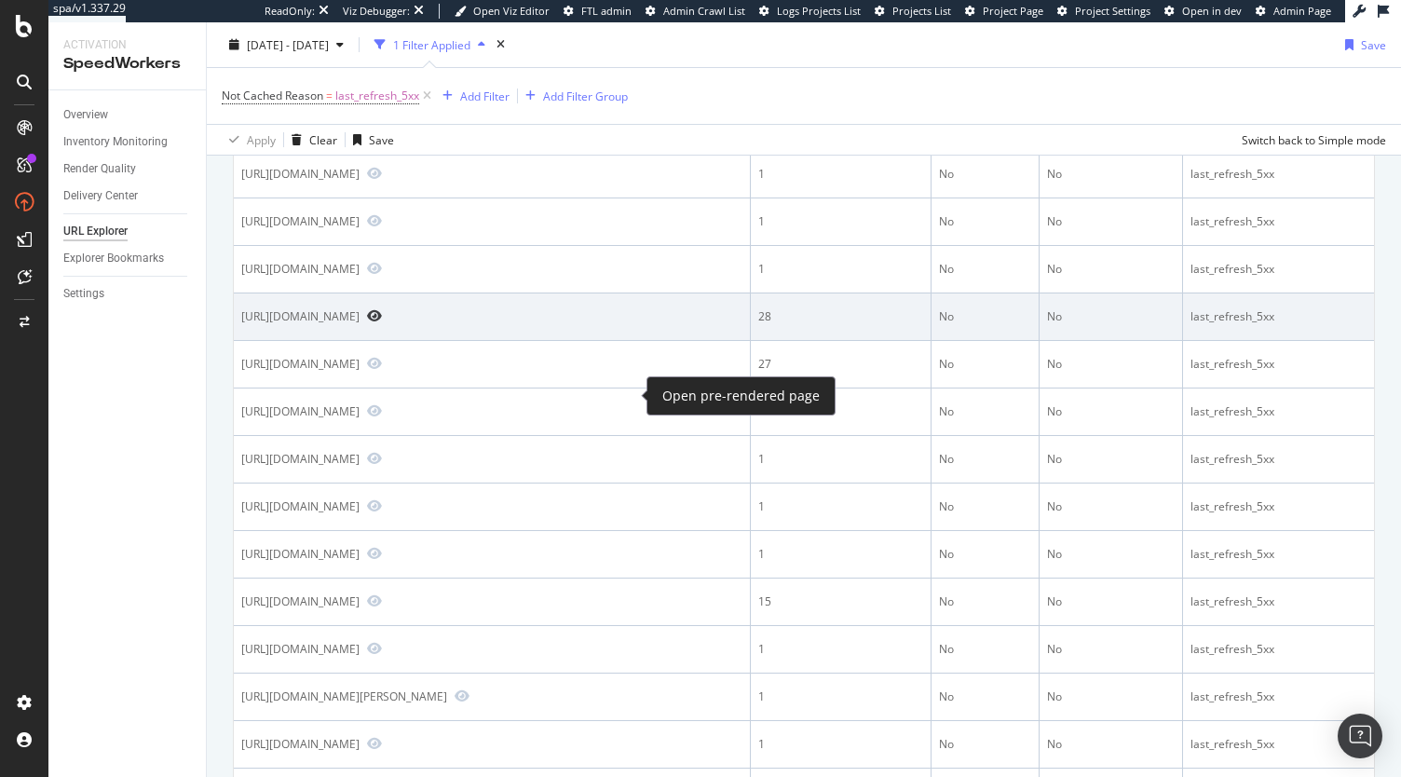
click at [382, 322] on icon "Preview https://www.sephora.it/www/webmaster/maintenance/pageoopsIT.html" at bounding box center [374, 315] width 15 height 13
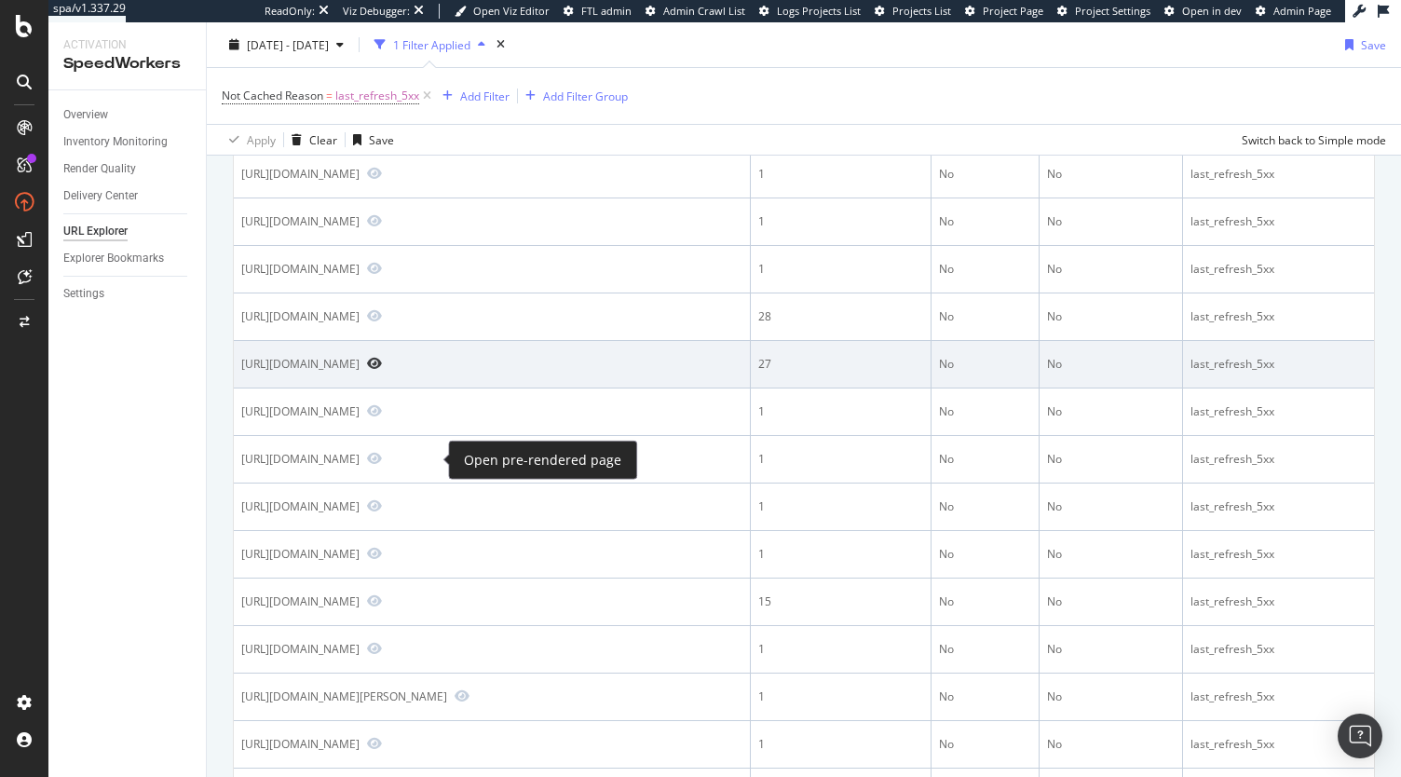
click at [382, 370] on icon "Preview https://www.sephora.it/www/webmaster/maintenance/pageoopsIT.html?sv1=af…" at bounding box center [374, 363] width 15 height 13
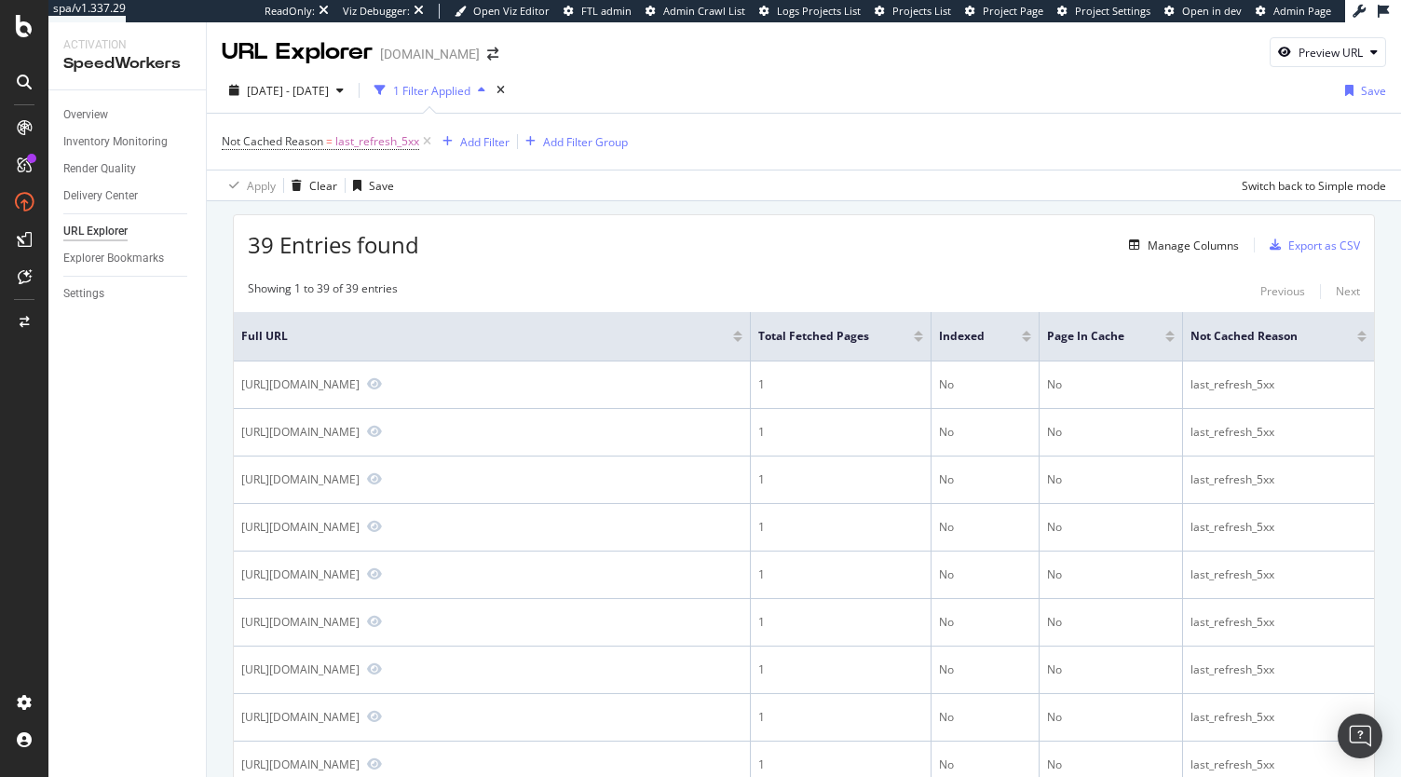
scroll to position [0, 0]
click at [917, 340] on div at bounding box center [918, 340] width 9 height 5
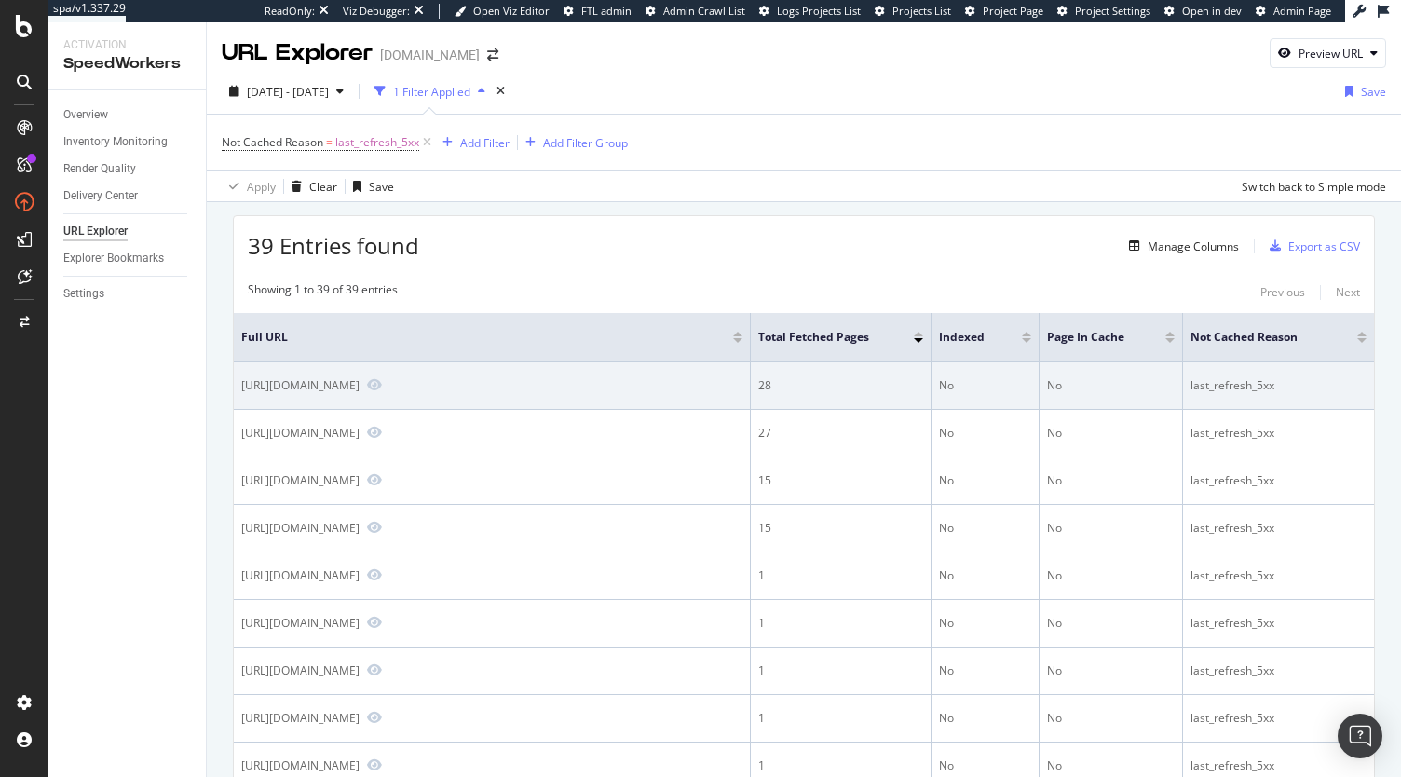
drag, startPoint x: 457, startPoint y: 387, endPoint x: 587, endPoint y: 386, distance: 130.4
click at [360, 386] on div "https://www.sephora.it/www/webmaster/maintenance/pageoopsIT.html" at bounding box center [300, 385] width 118 height 16
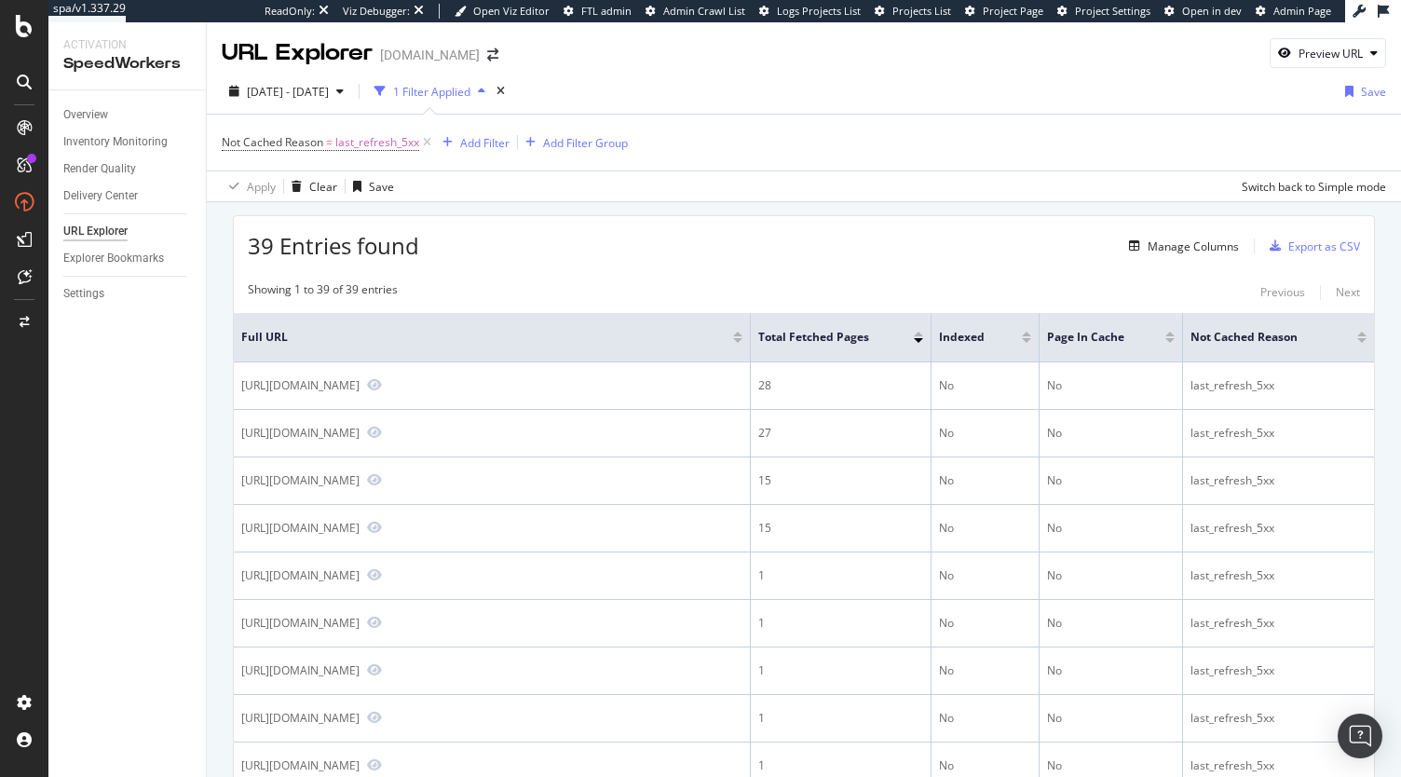
copy div "maintenance/pageoopsIT"
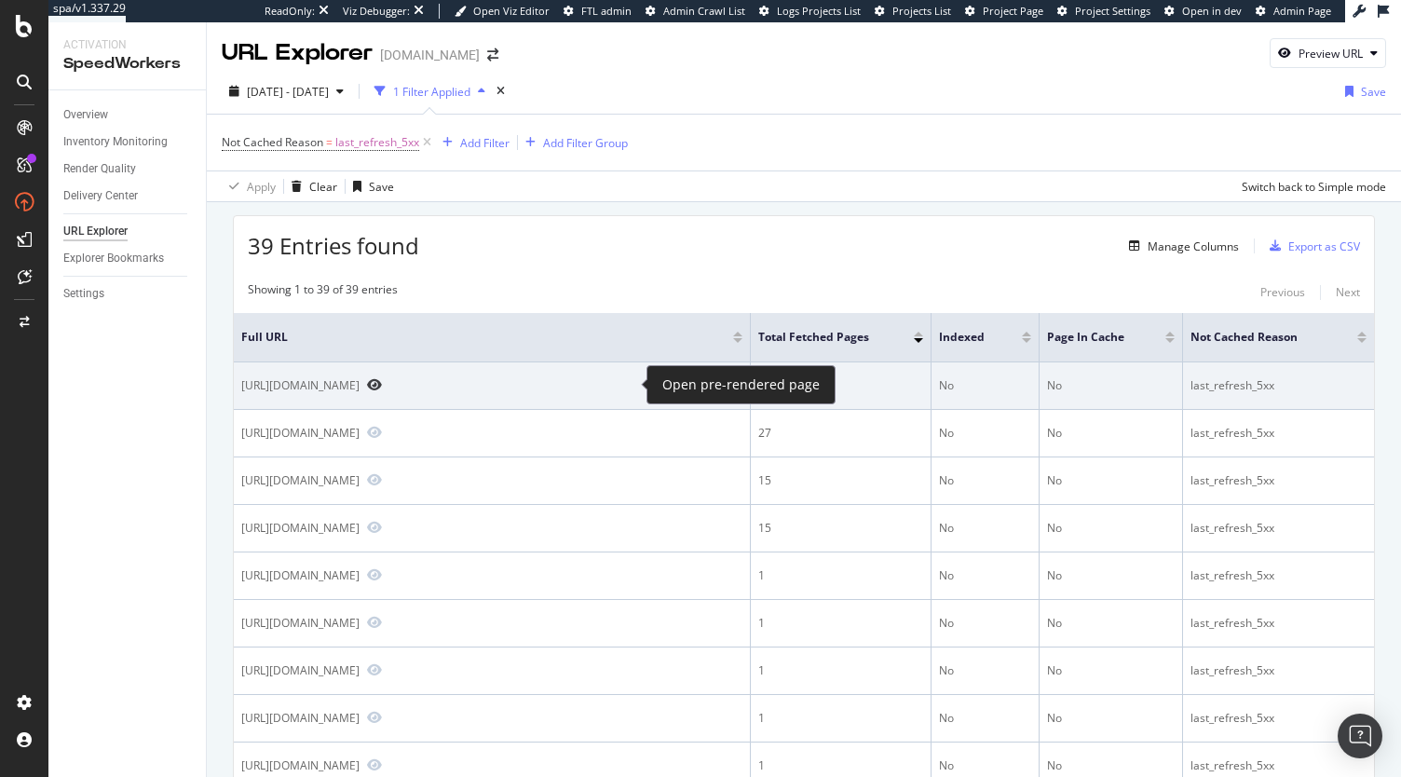
click at [382, 385] on icon "Preview https://www.sephora.it/www/webmaster/maintenance/pageoopsIT.html" at bounding box center [374, 384] width 15 height 13
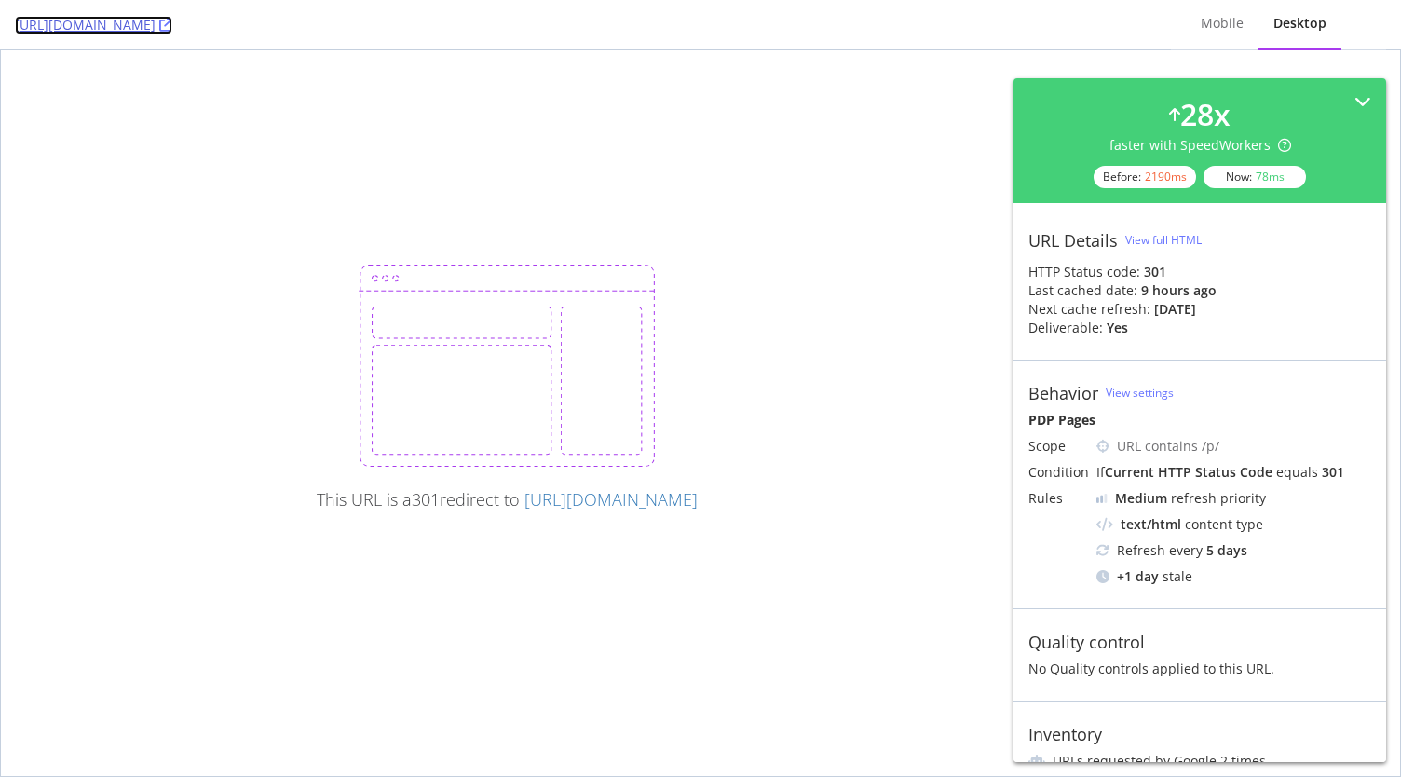
click at [172, 28] on icon at bounding box center [165, 25] width 13 height 13
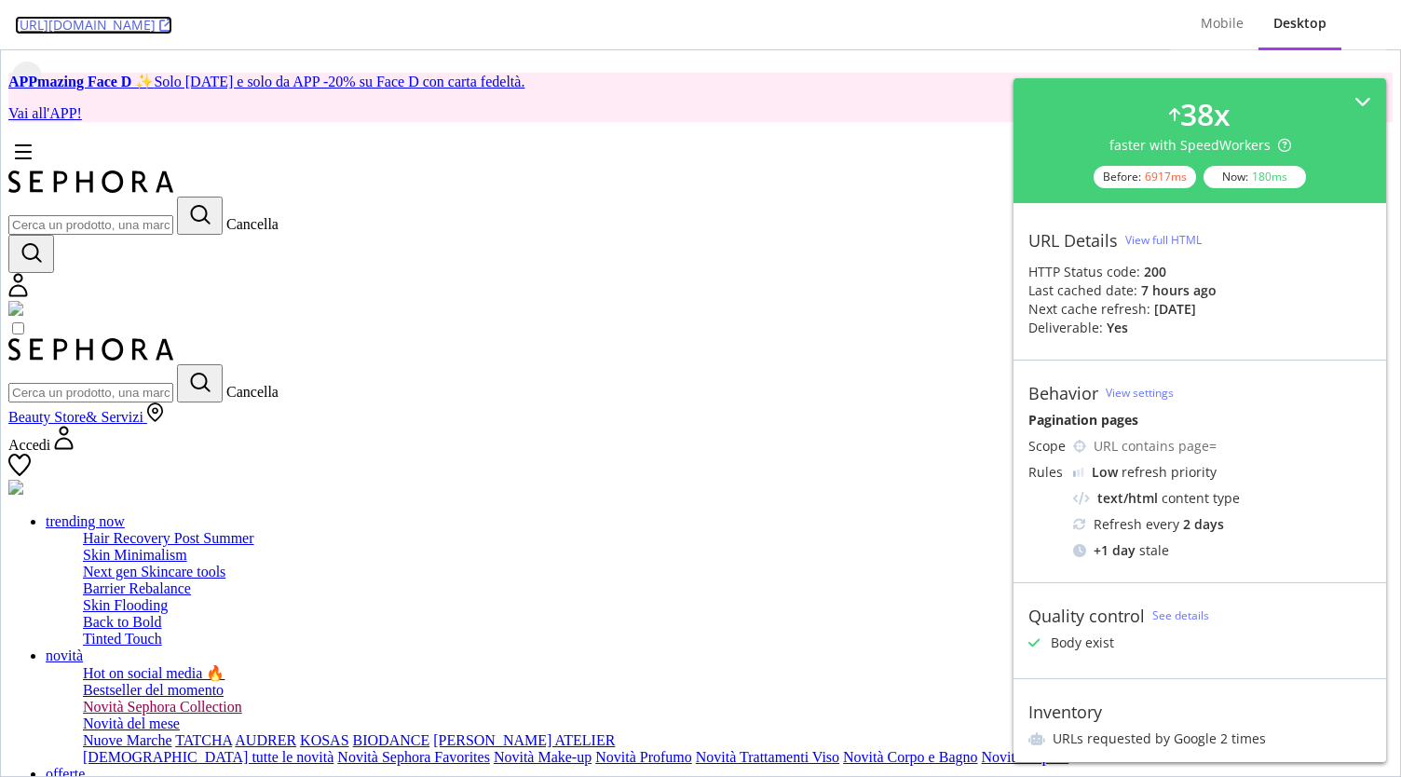
click at [172, 20] on icon at bounding box center [165, 25] width 13 height 13
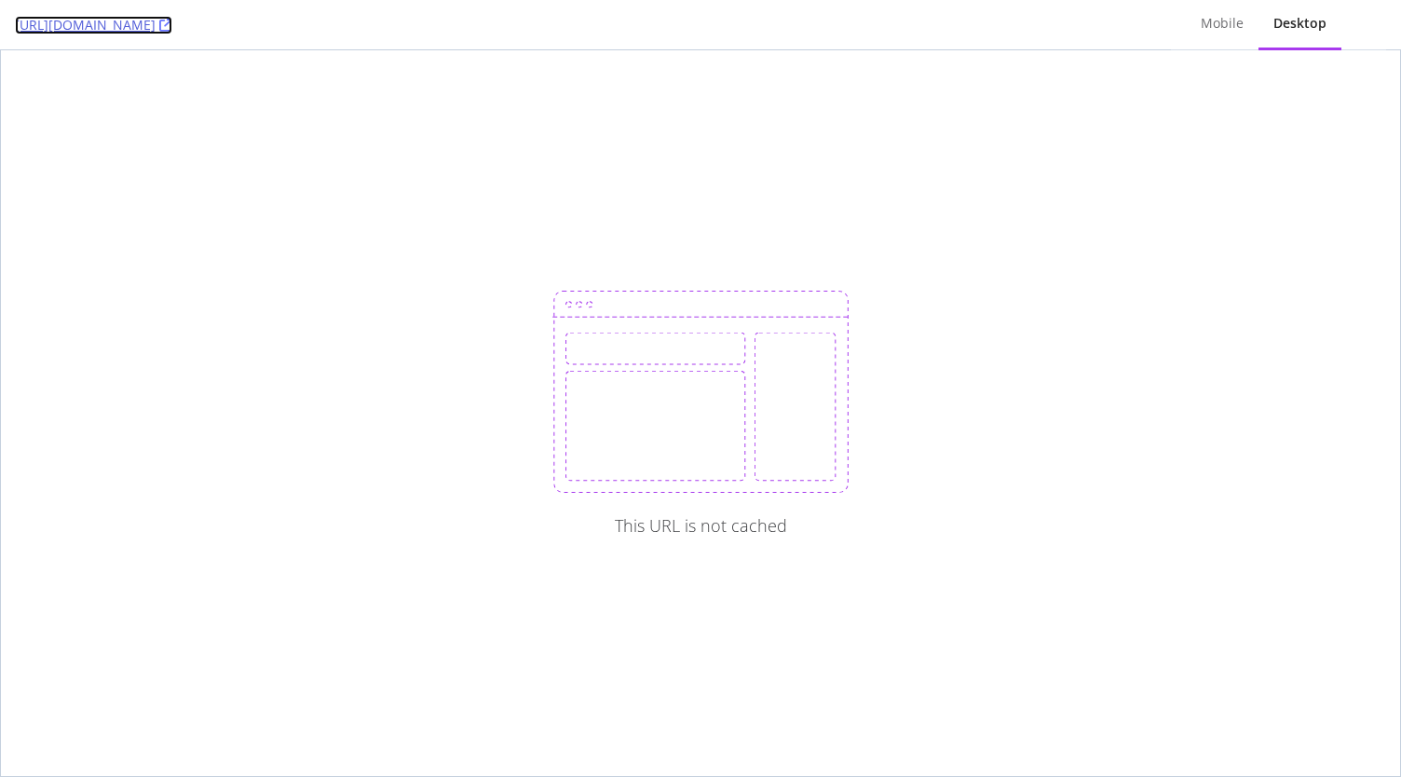
click at [172, 19] on icon at bounding box center [165, 25] width 13 height 13
click at [172, 20] on icon at bounding box center [165, 25] width 13 height 13
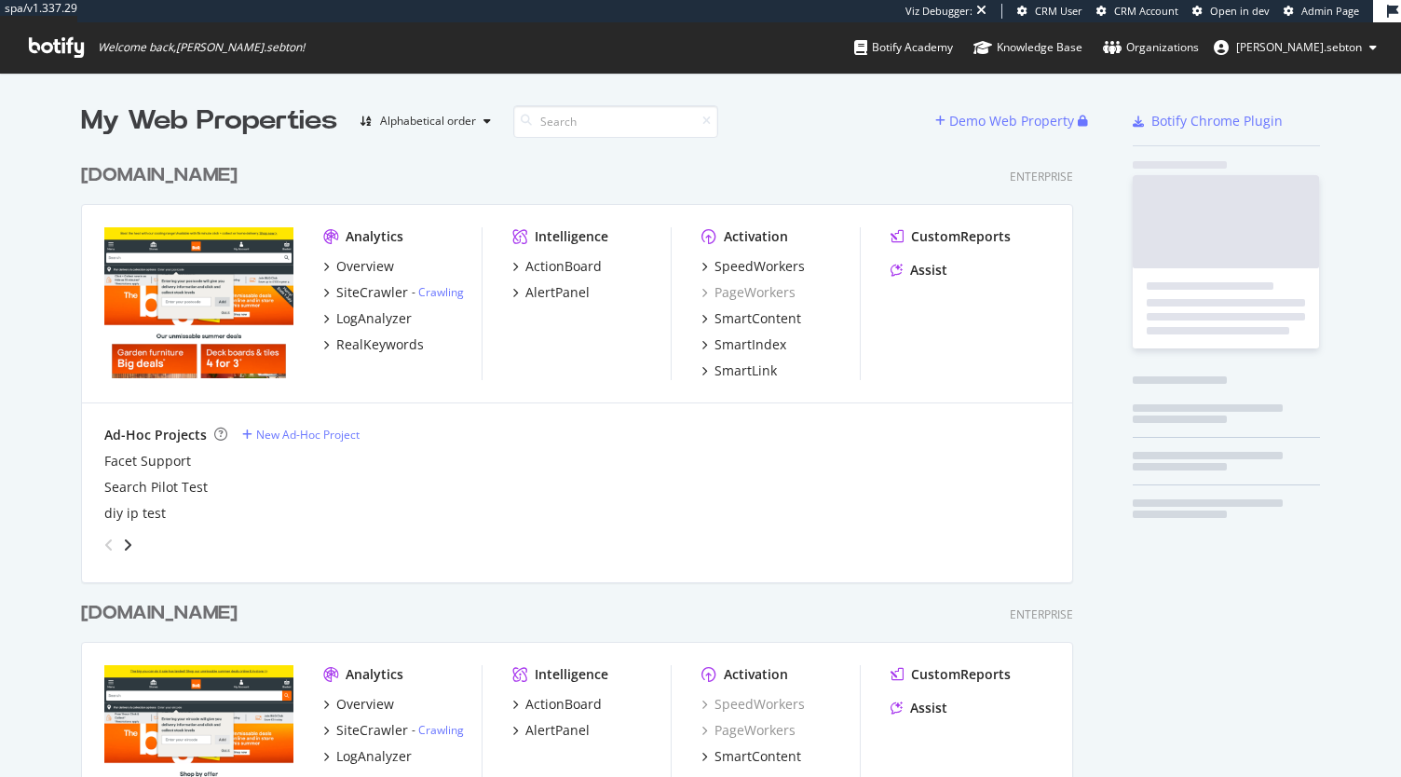
scroll to position [1075, 992]
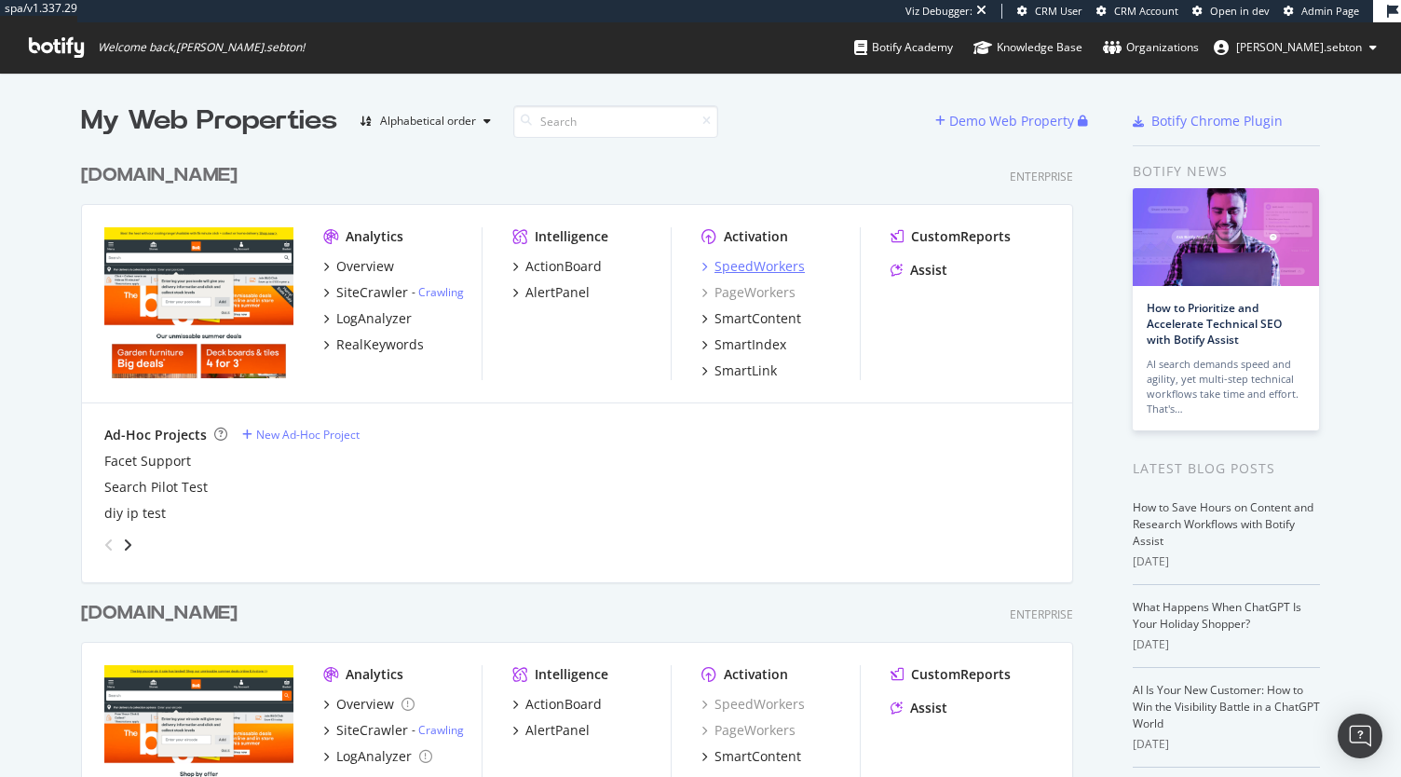
click at [765, 269] on div "SpeedWorkers" at bounding box center [760, 266] width 90 height 19
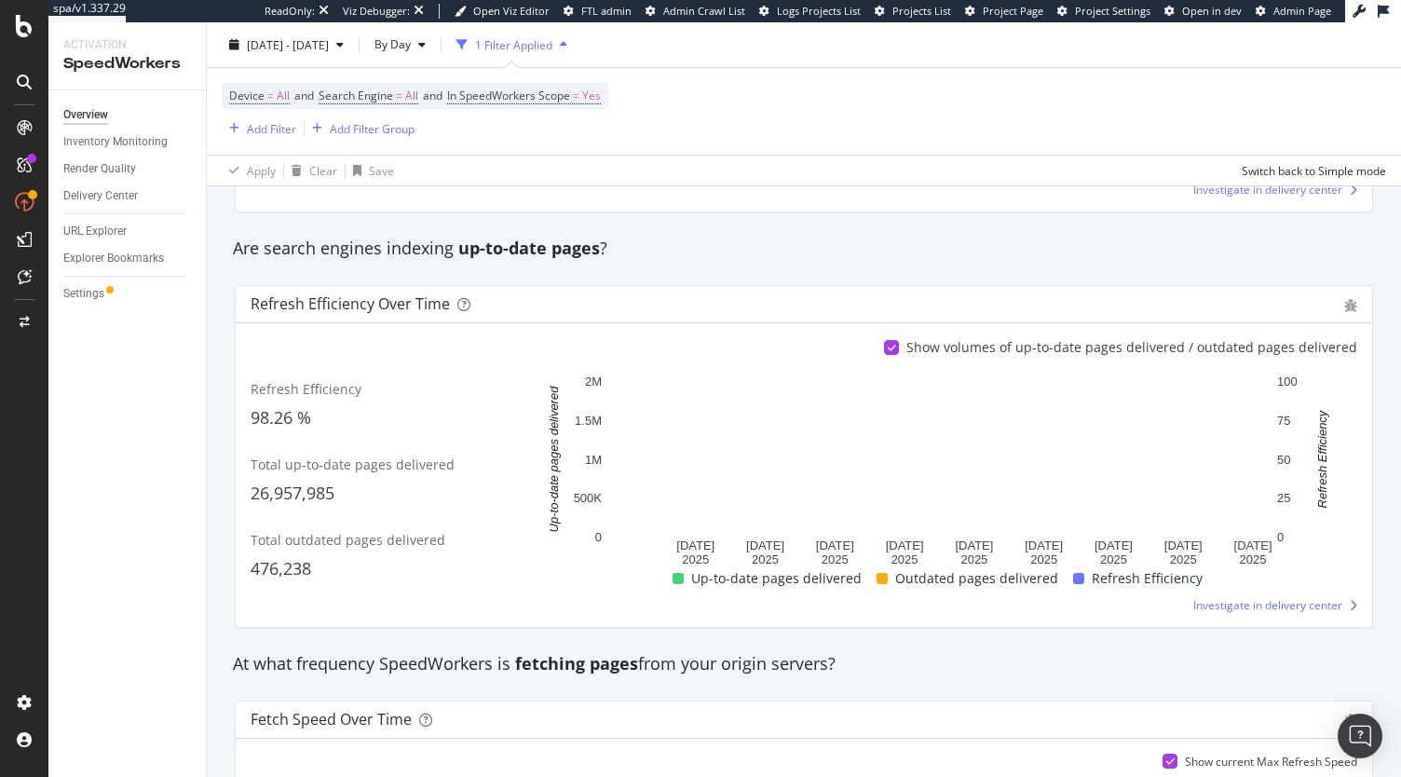
scroll to position [1024, 0]
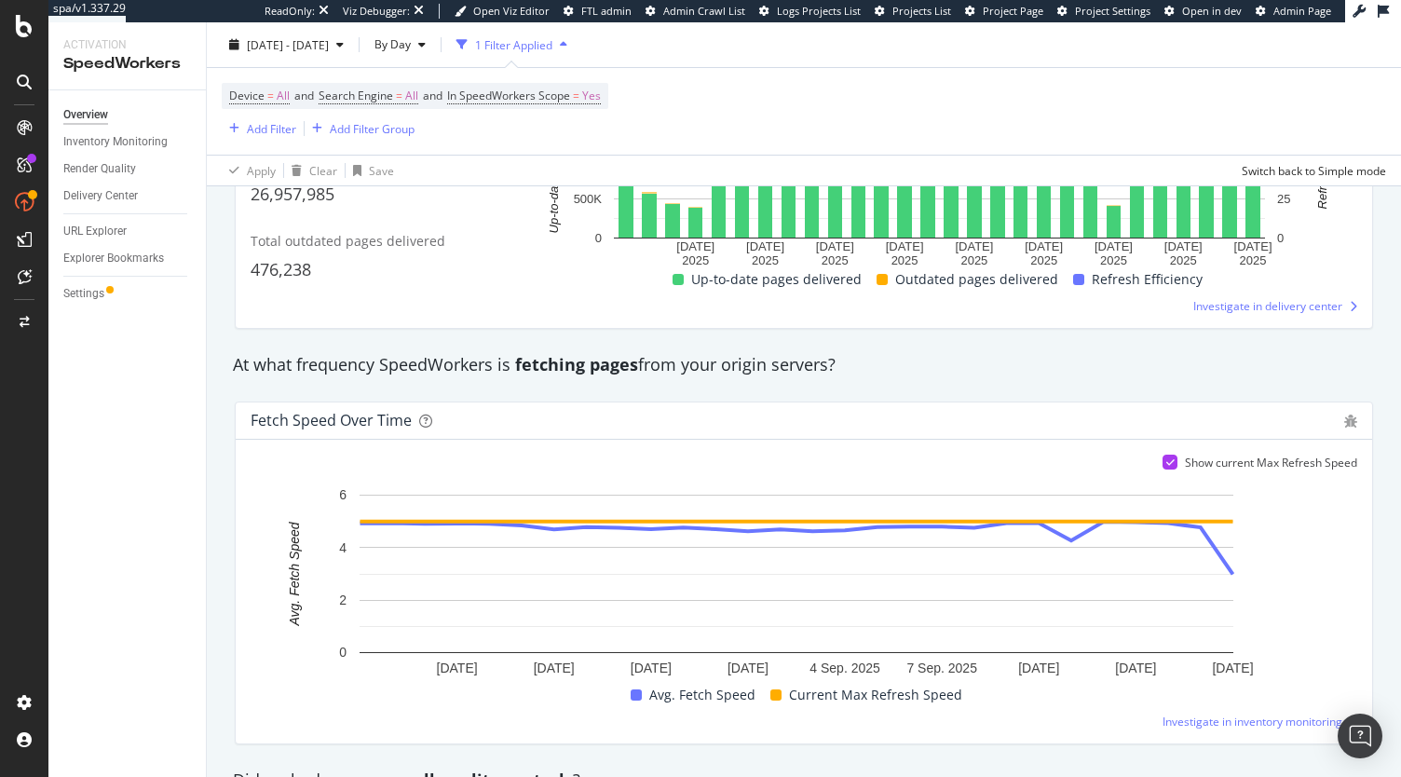
click at [90, 305] on div "Settings" at bounding box center [134, 293] width 143 height 27
click at [84, 295] on div "Settings" at bounding box center [83, 294] width 41 height 20
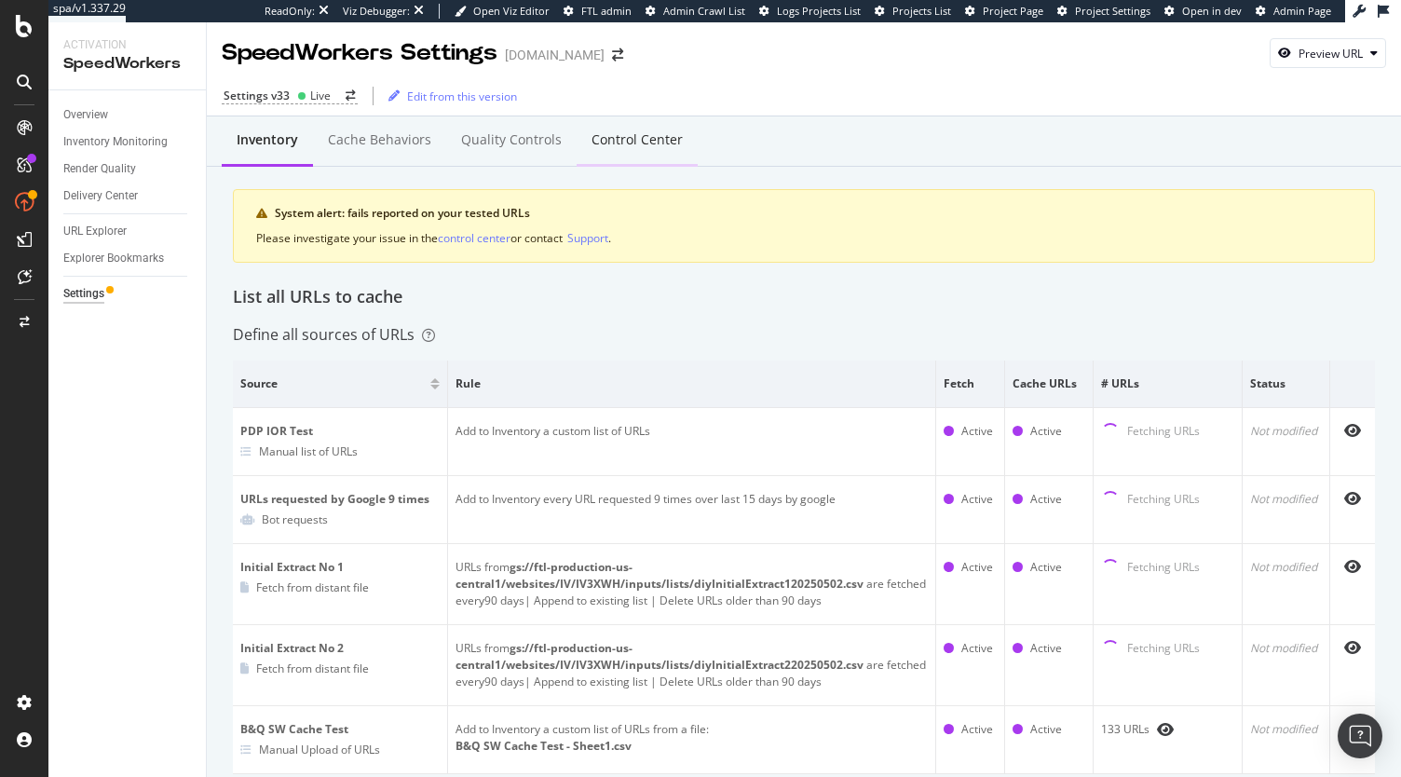
click at [665, 119] on div "Control Center" at bounding box center [637, 141] width 121 height 51
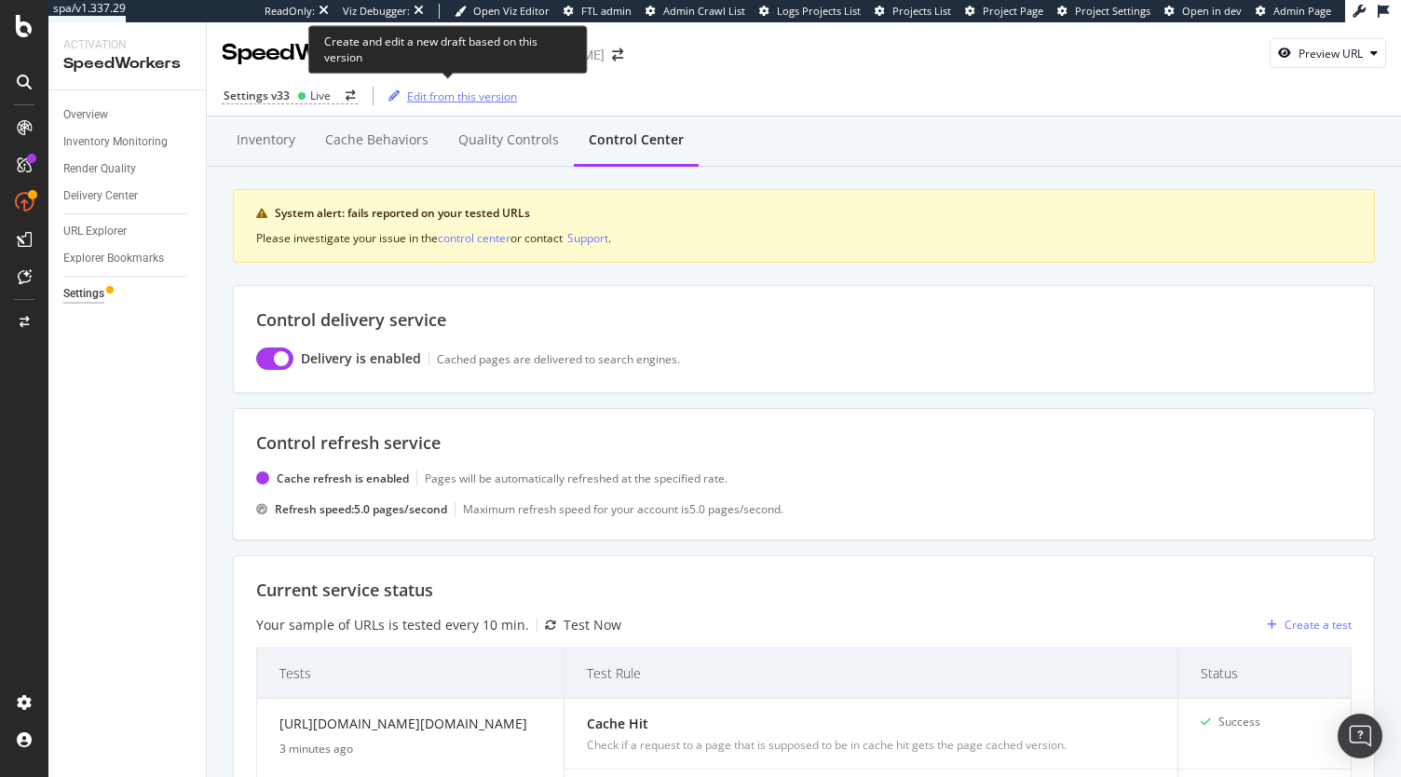
click at [390, 97] on icon "button" at bounding box center [394, 95] width 11 height 11
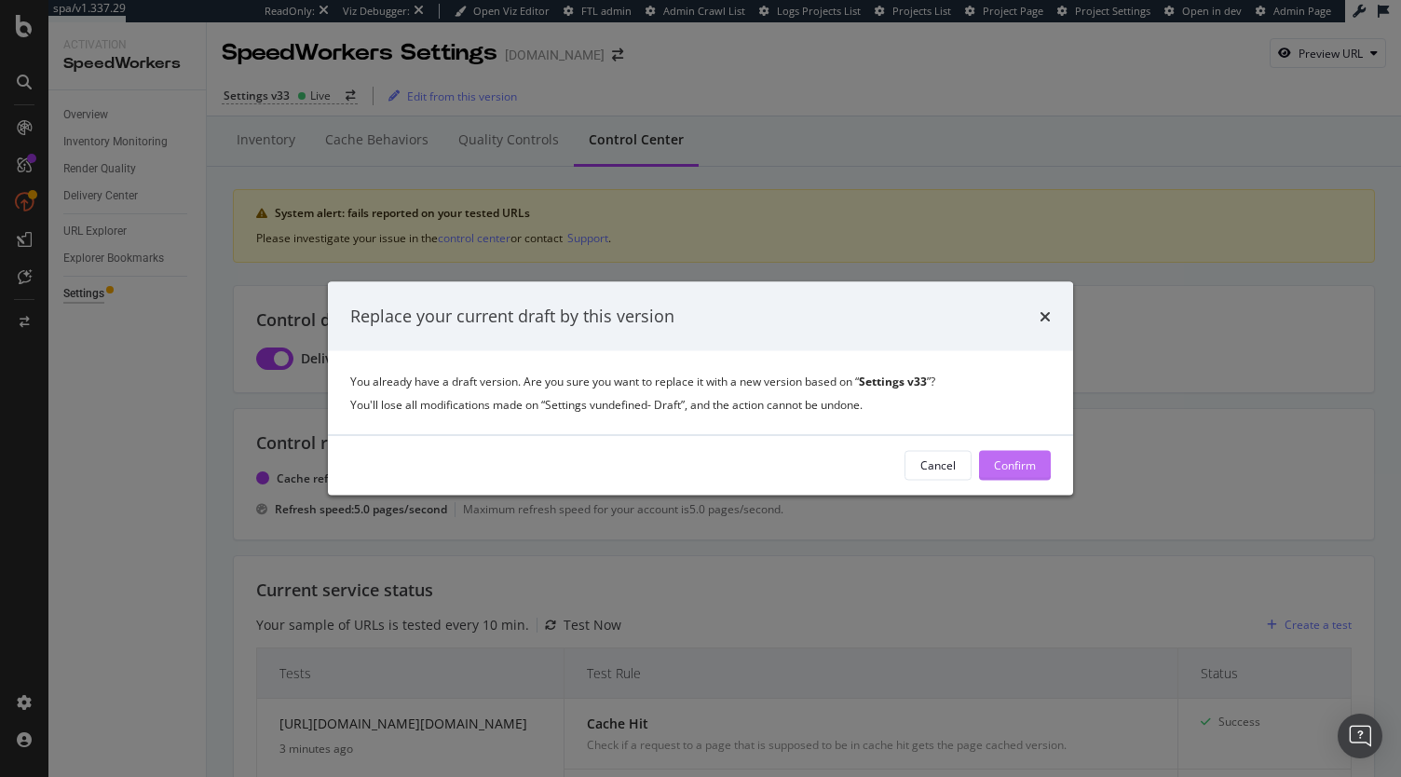
click at [1030, 463] on div "Confirm" at bounding box center [1015, 465] width 42 height 16
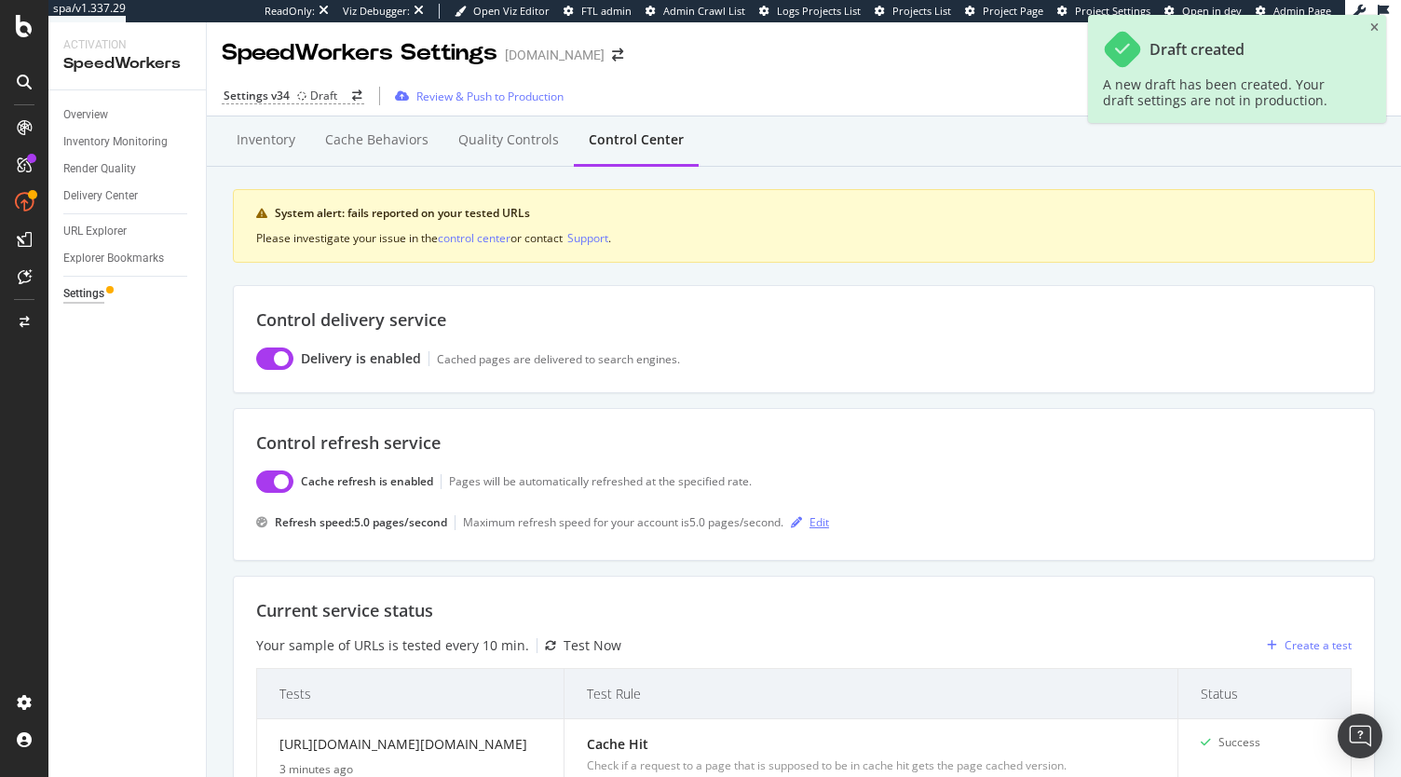
click at [812, 511] on div "Edit" at bounding box center [807, 523] width 46 height 28
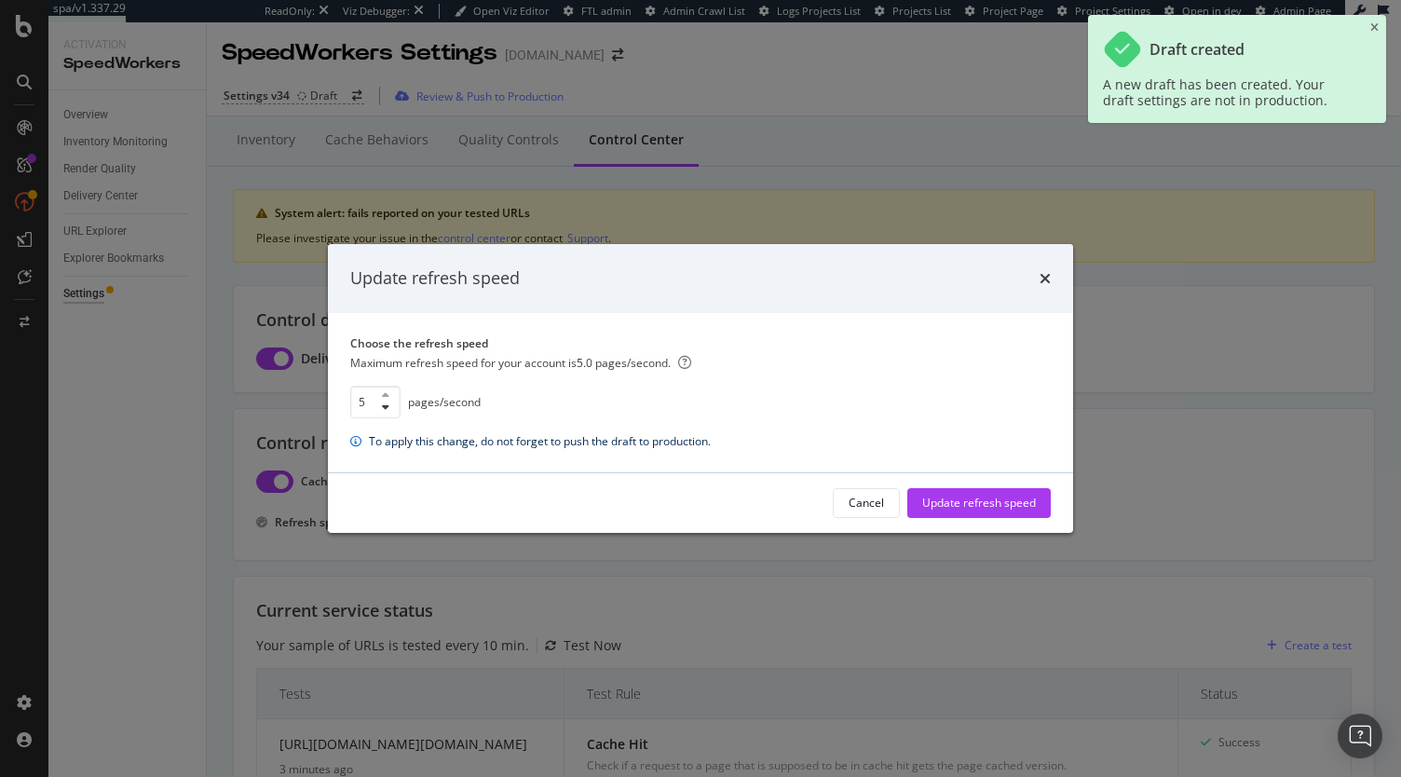
click at [1166, 470] on div "Update refresh speed Choose the refresh speed Maximum refresh speed for your ac…" at bounding box center [700, 388] width 1401 height 777
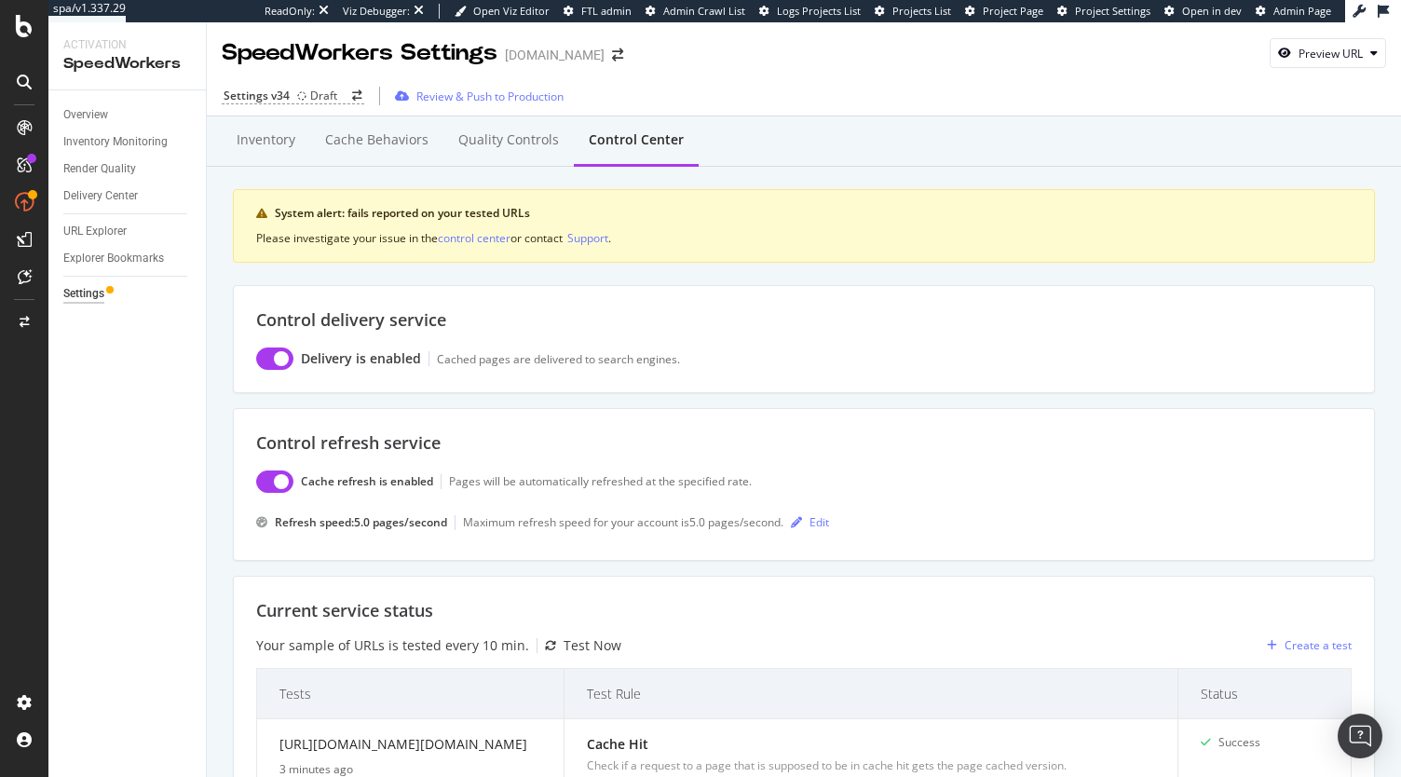
click at [1052, 273] on div "Inventory Cache behaviors Quality Controls Control Center System alert: fails r…" at bounding box center [804, 208] width 1142 height 156
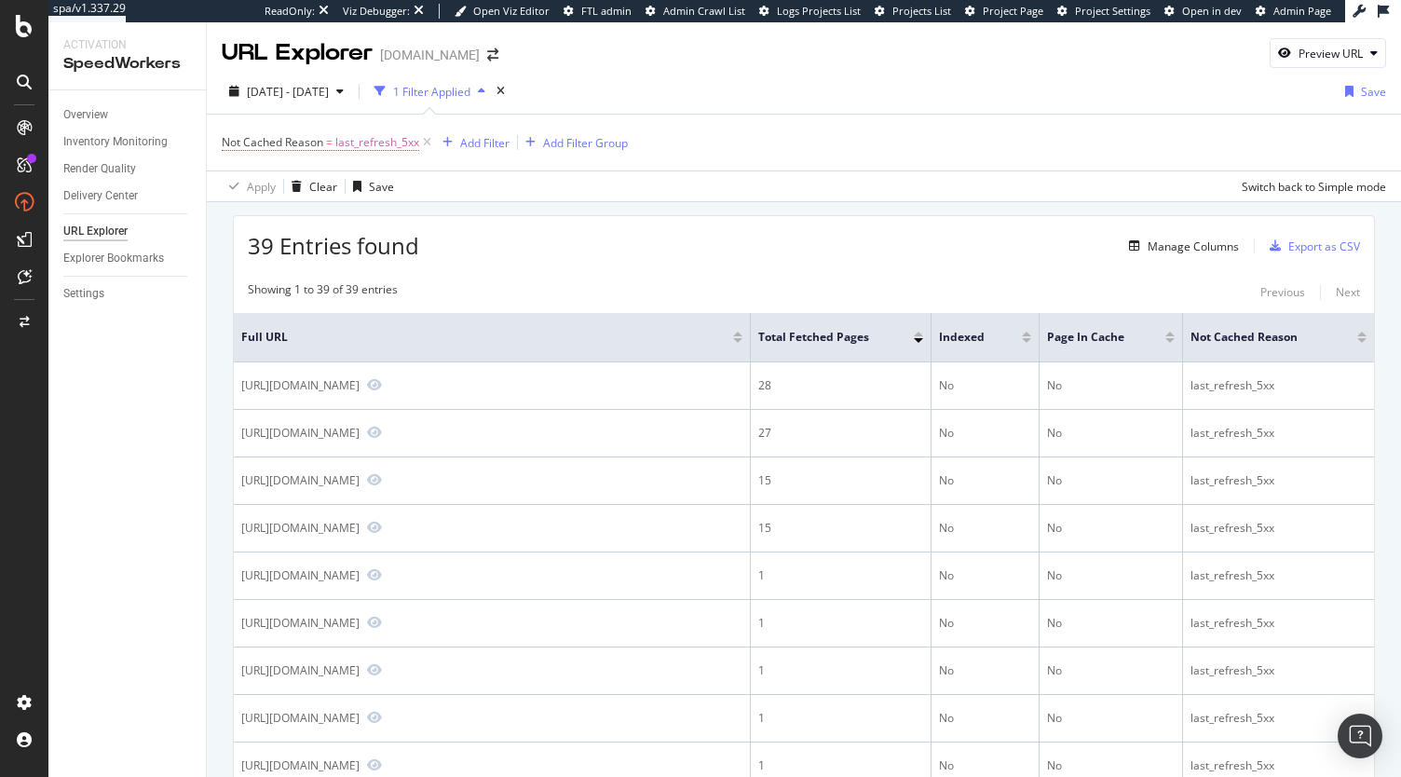
click at [384, 145] on span "last_refresh_5xx" at bounding box center [377, 143] width 84 height 26
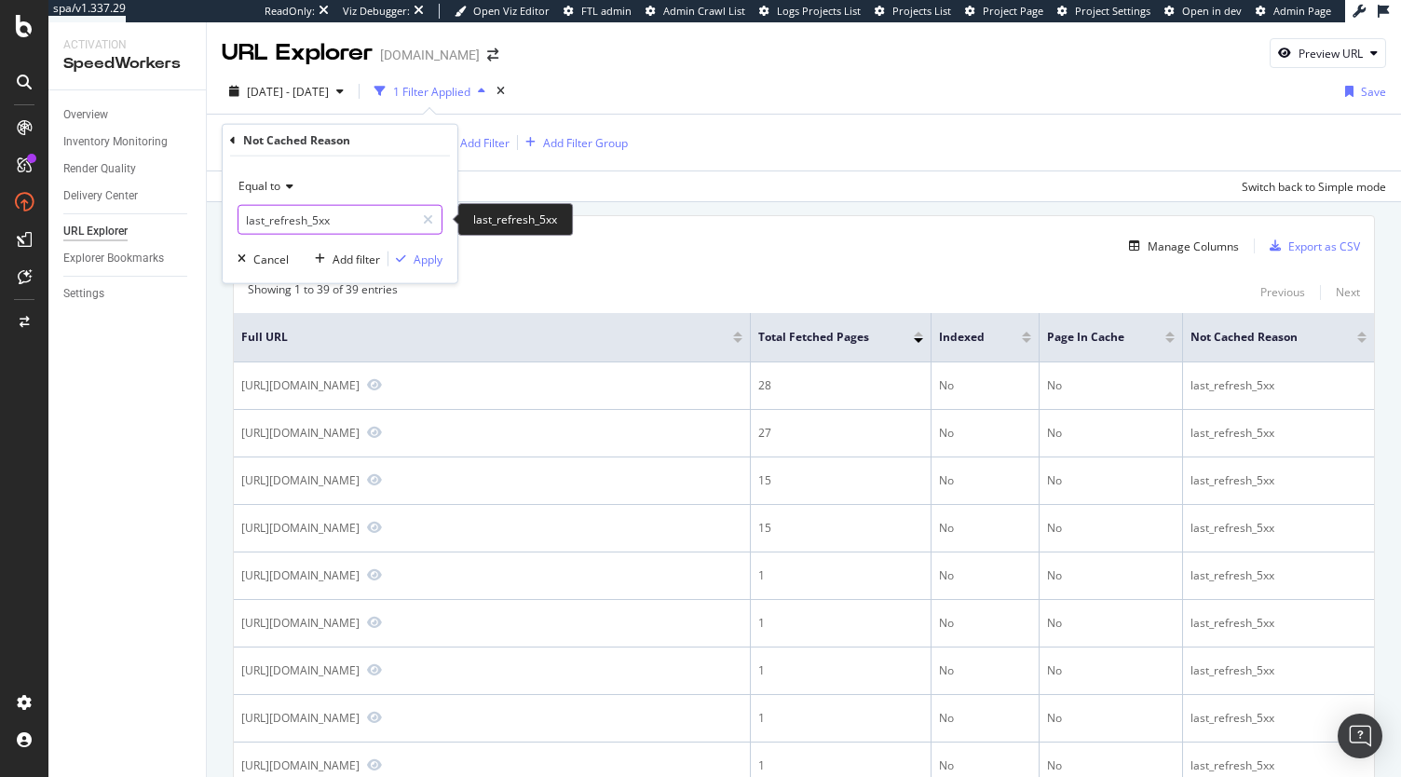
click at [334, 216] on input "last_refresh_5xx" at bounding box center [327, 220] width 176 height 30
click at [355, 221] on input "last_refresh_5xx" at bounding box center [327, 220] width 176 height 30
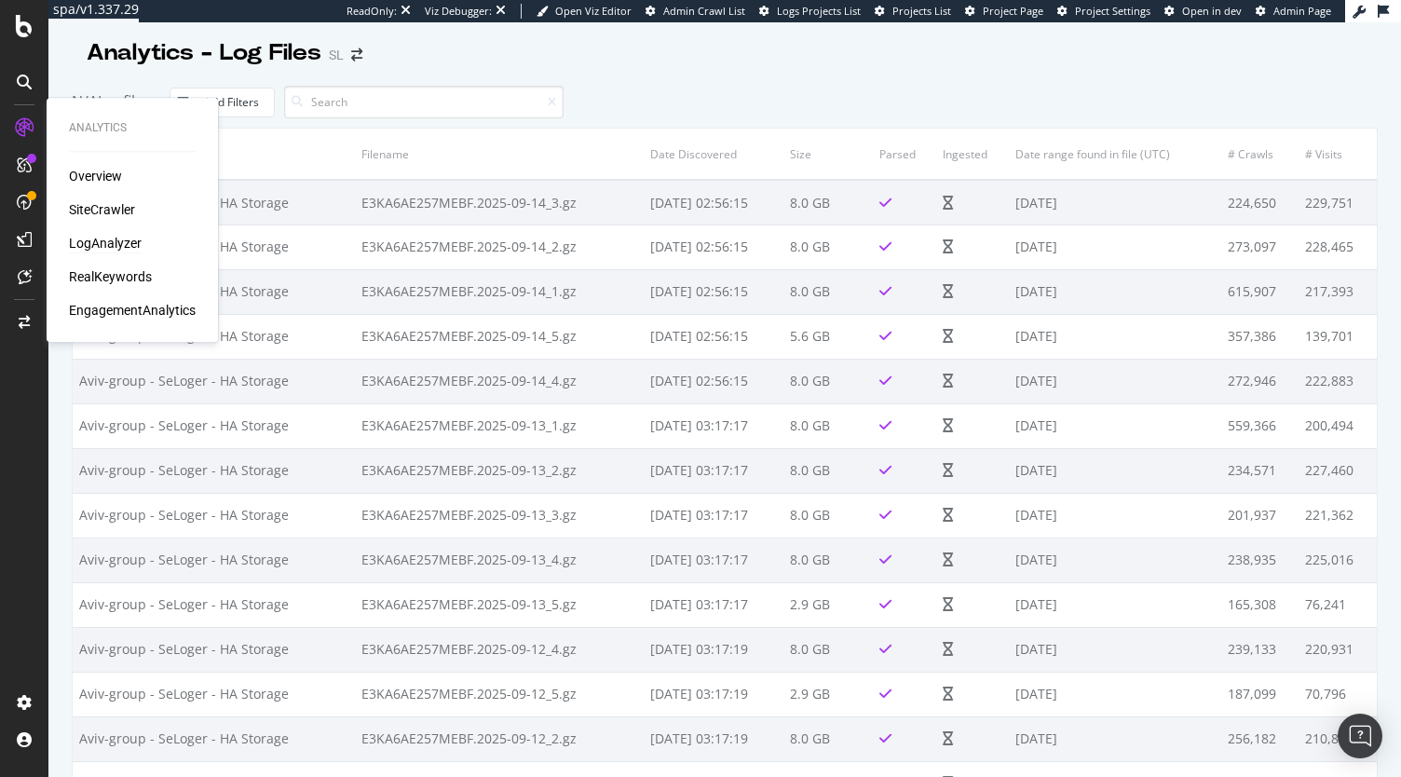
click at [91, 252] on div "Overview SiteCrawler LogAnalyzer RealKeywords EngagementAnalytics" at bounding box center [132, 243] width 127 height 153
click at [89, 251] on div "LogAnalyzer" at bounding box center [105, 243] width 73 height 19
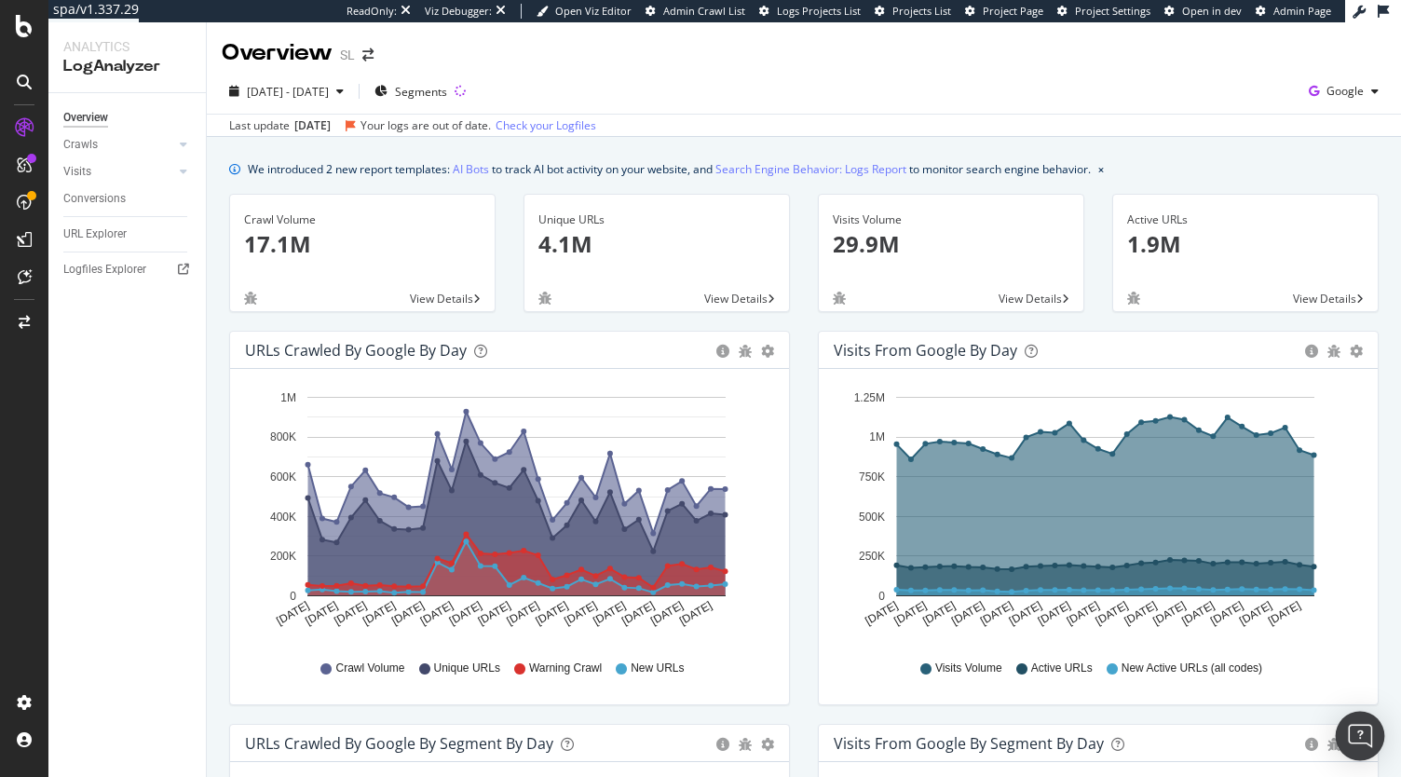
click at [1357, 739] on img "Open Intercom Messenger" at bounding box center [1360, 736] width 24 height 24
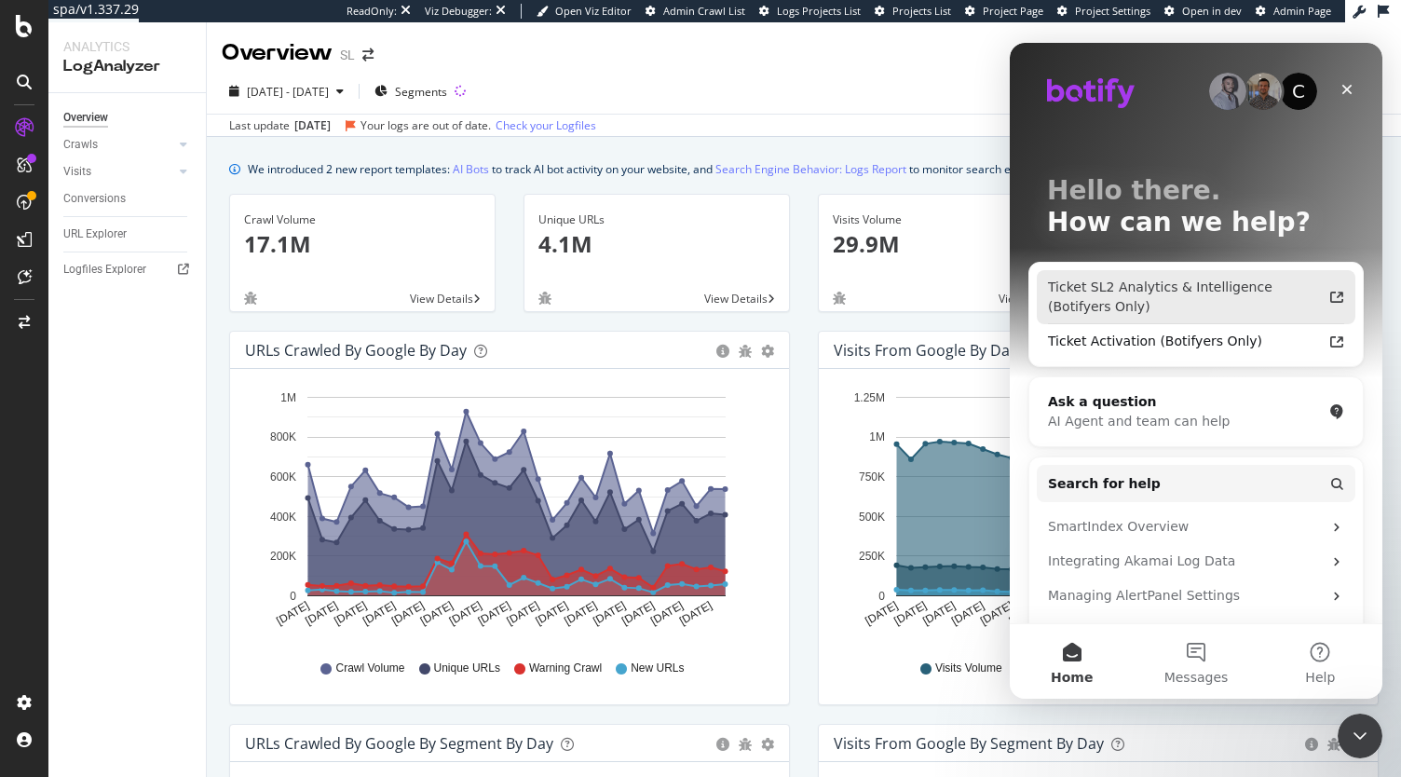
click at [1241, 299] on div "Ticket SL2 Analytics & Intelligence (Botifyers Only)" at bounding box center [1185, 297] width 274 height 39
